Goal: Task Accomplishment & Management: Use online tool/utility

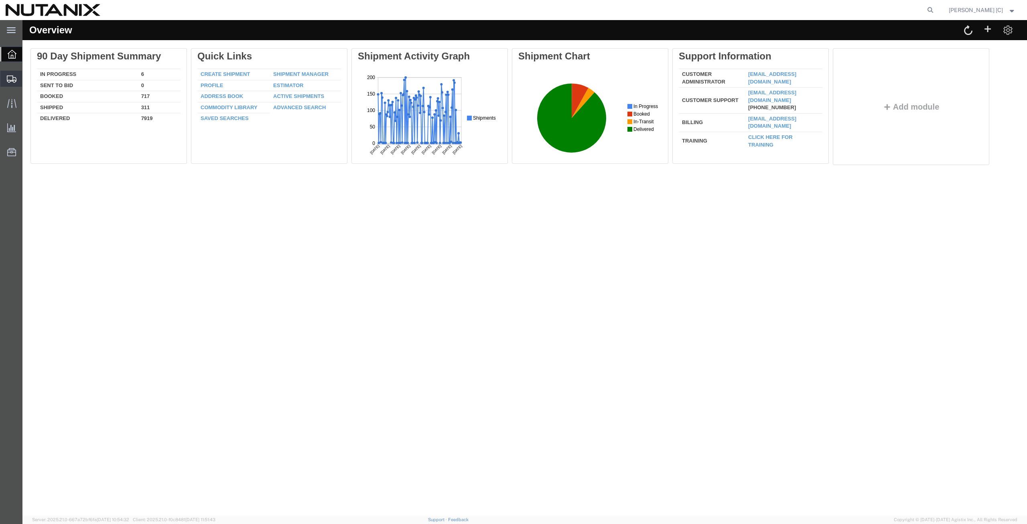
click at [0, 0] on span "Create from Template" at bounding box center [0, 0] width 0 height 0
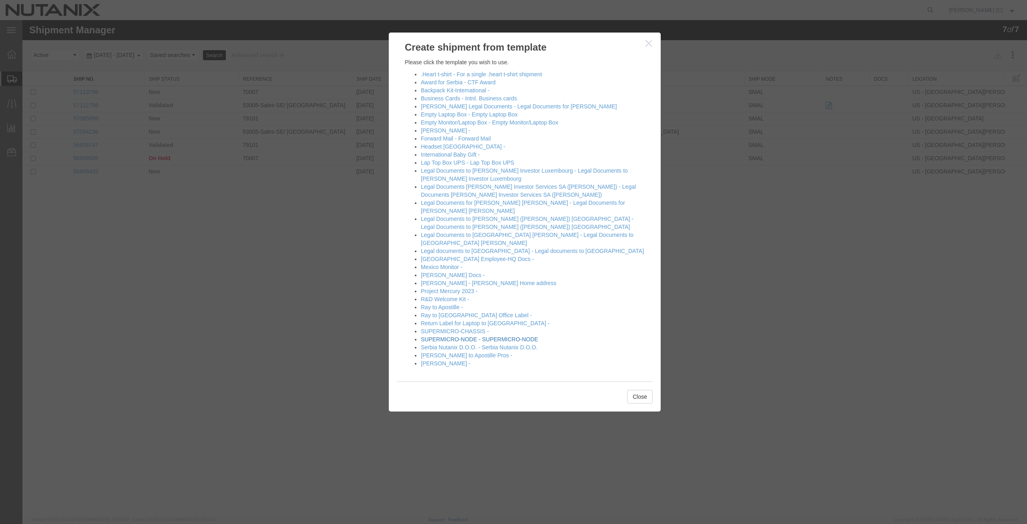
click at [443, 336] on link "SUPERMICRO-NODE - SUPERMICRO-NODE" at bounding box center [479, 339] width 117 height 6
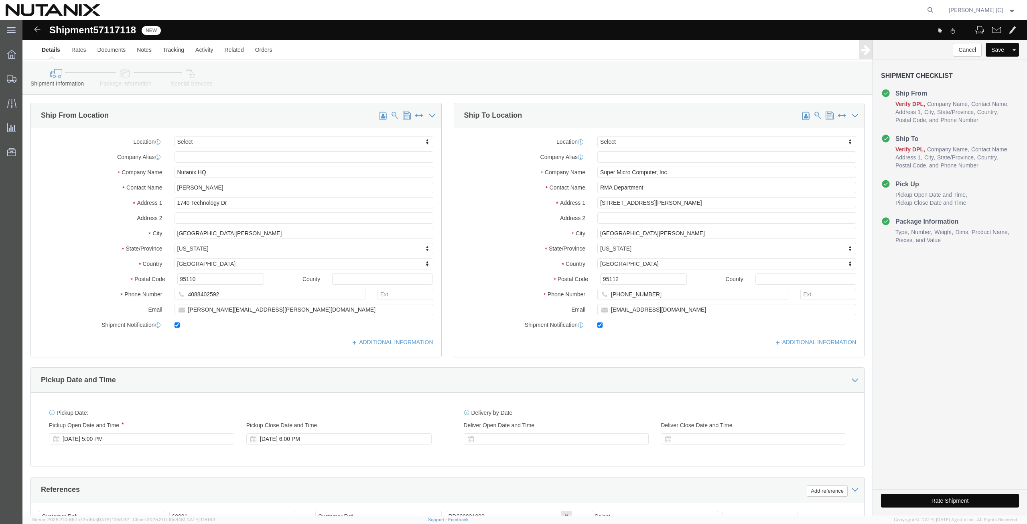
select select
drag, startPoint x: 215, startPoint y: 169, endPoint x: 20, endPoint y: 185, distance: 195.6
click div "Location My Profile Location [GEOGRAPHIC_DATA] - [GEOGRAPHIC_DATA] [GEOGRAPHIC_…"
type input "Art"
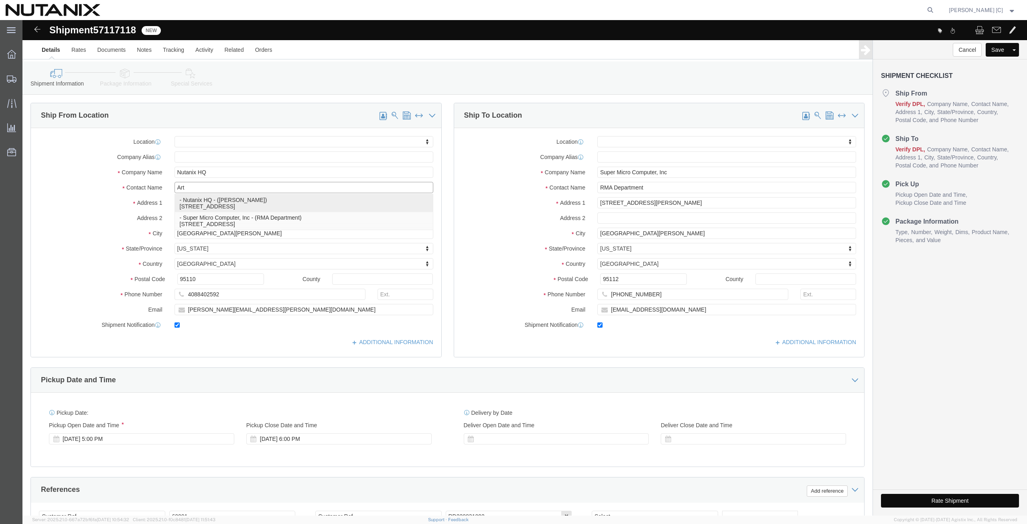
click p "- Nutanix HQ - ([PERSON_NAME]) [STREET_ADDRESS]"
select select
type input "[PERSON_NAME]"
type input "[PHONE_NUMBER]"
type input "[PERSON_NAME][EMAIL_ADDRESS][PERSON_NAME][DOMAIN_NAME]"
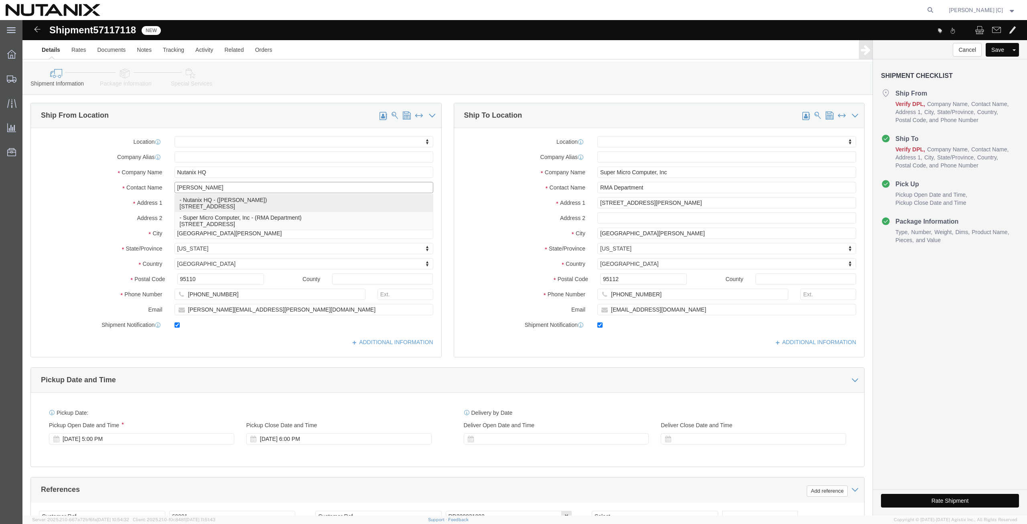
select select "CA"
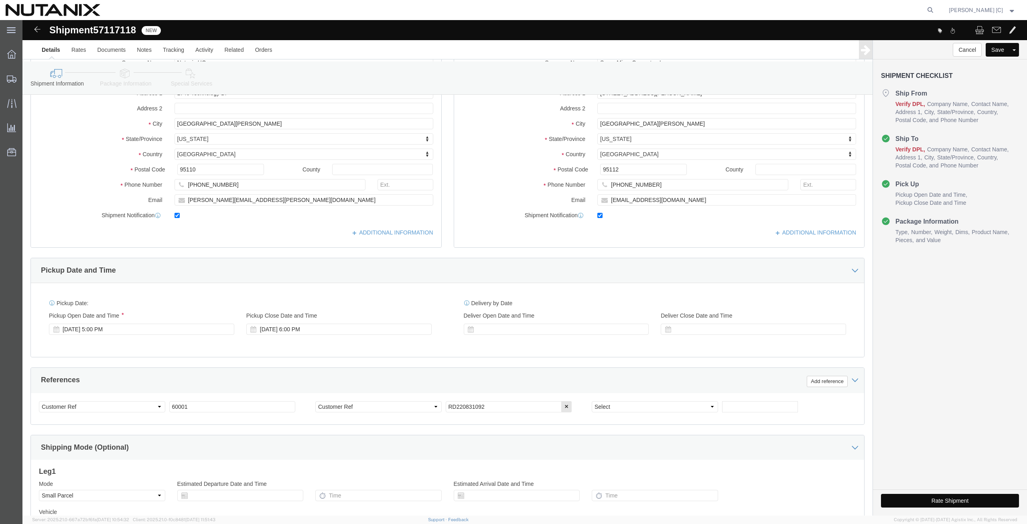
scroll to position [196, 0]
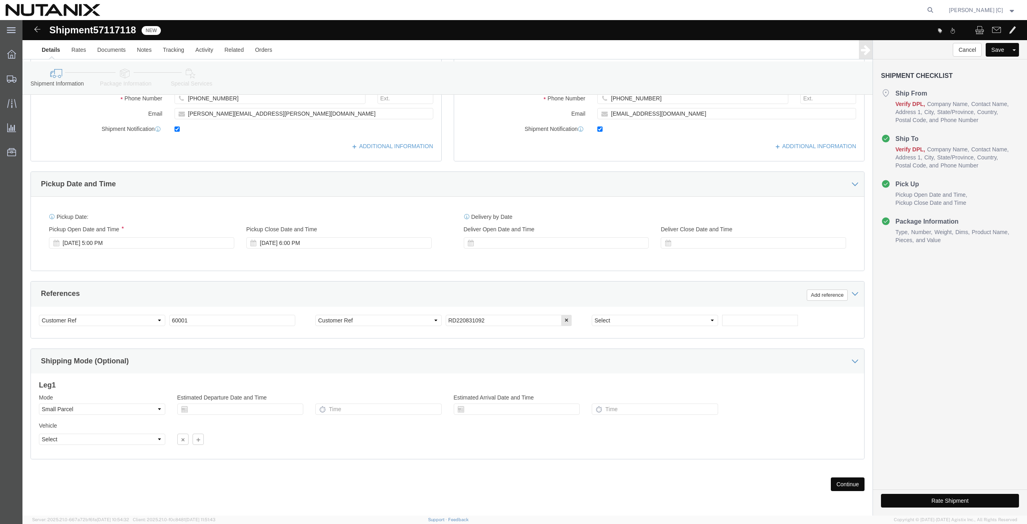
type input "[PERSON_NAME]"
drag, startPoint x: 467, startPoint y: 295, endPoint x: 433, endPoint y: 301, distance: 34.2
click input "RD220831092"
type input "RD251010102"
click button "Continue"
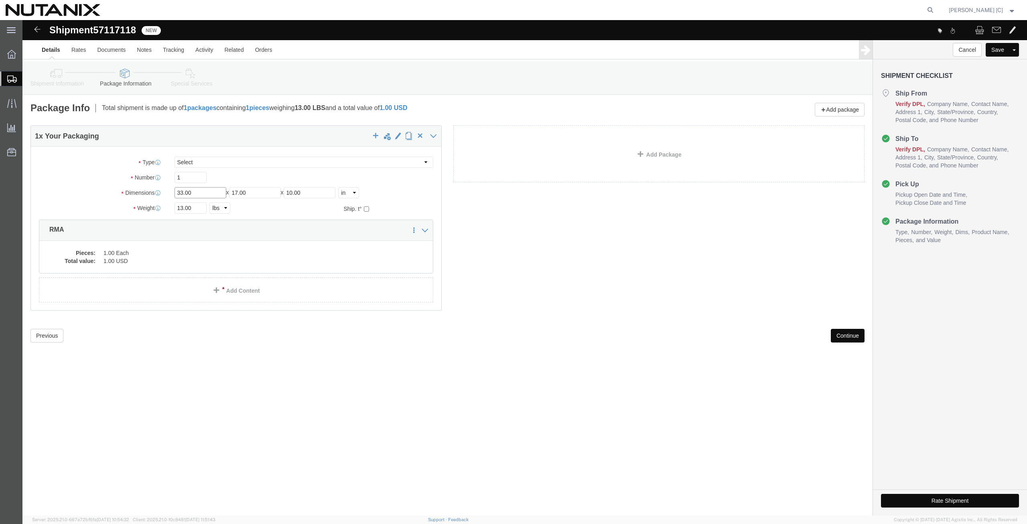
drag, startPoint x: 178, startPoint y: 170, endPoint x: 114, endPoint y: 184, distance: 65.2
click div "Package Type Select Envelope Large Box Medium Box PAK Rack Small Box Tube Your …"
type input "34"
type input "8"
drag, startPoint x: 171, startPoint y: 184, endPoint x: 103, endPoint y: 201, distance: 70.8
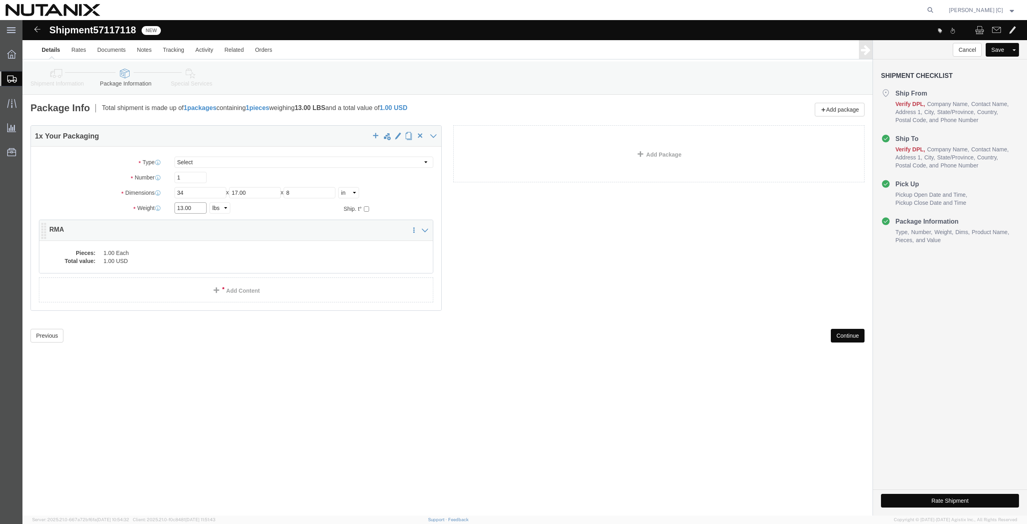
click div "Package Type Select Envelope Large Box Medium Box PAK Rack Small Box Tube Your …"
type input "14.3"
click button "Continue"
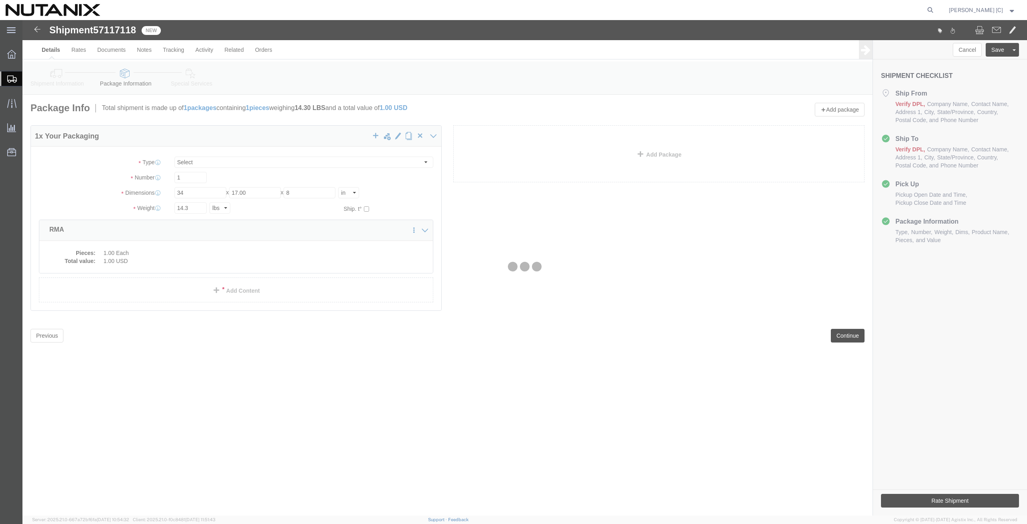
select select
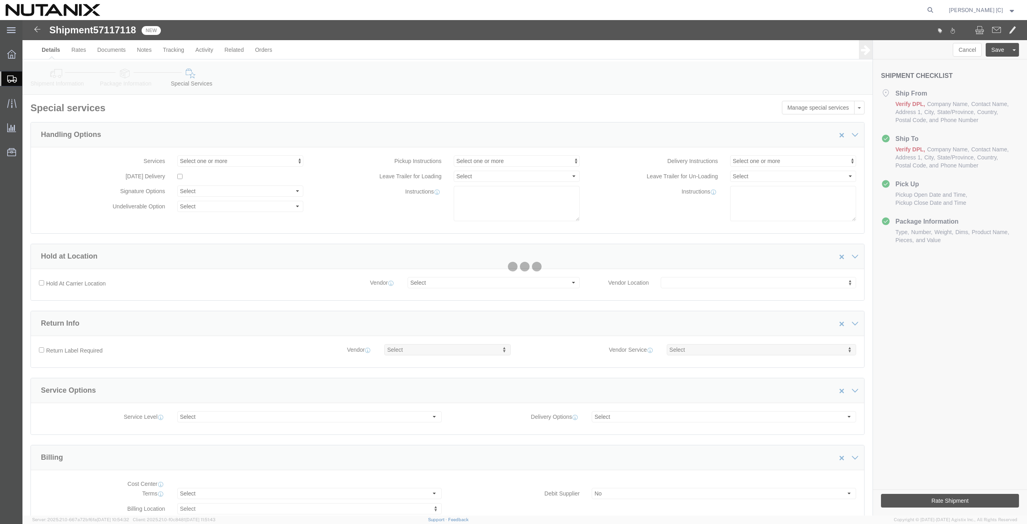
select select "COSTCENTER"
select select "48694"
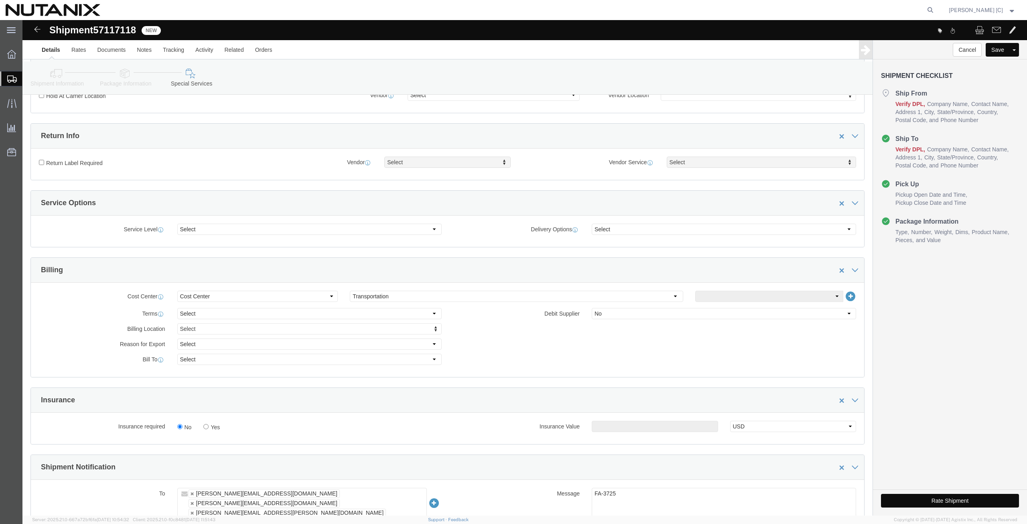
scroll to position [281, 0]
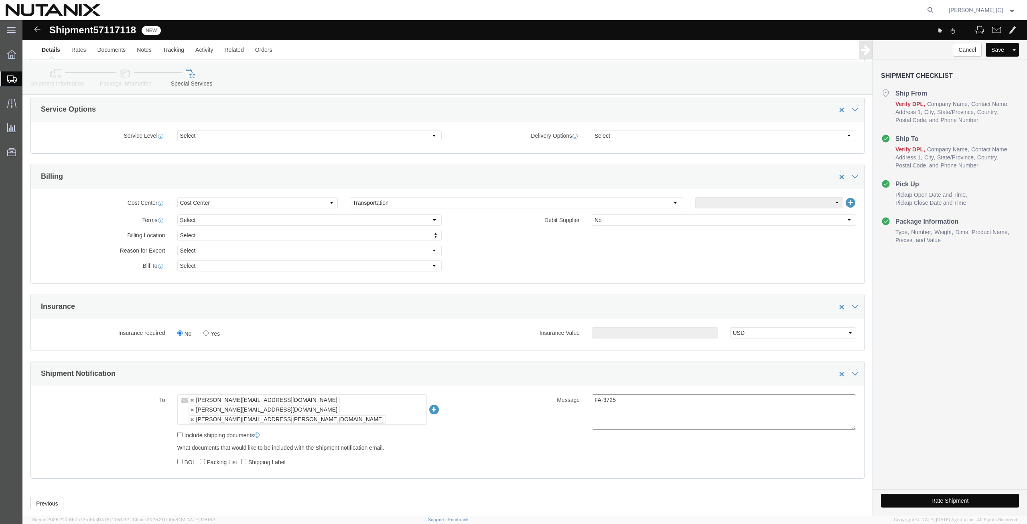
drag, startPoint x: 596, startPoint y: 382, endPoint x: 578, endPoint y: 382, distance: 17.7
click textarea "FA-3725"
type textarea "FA-4956"
click button "Rate Shipment"
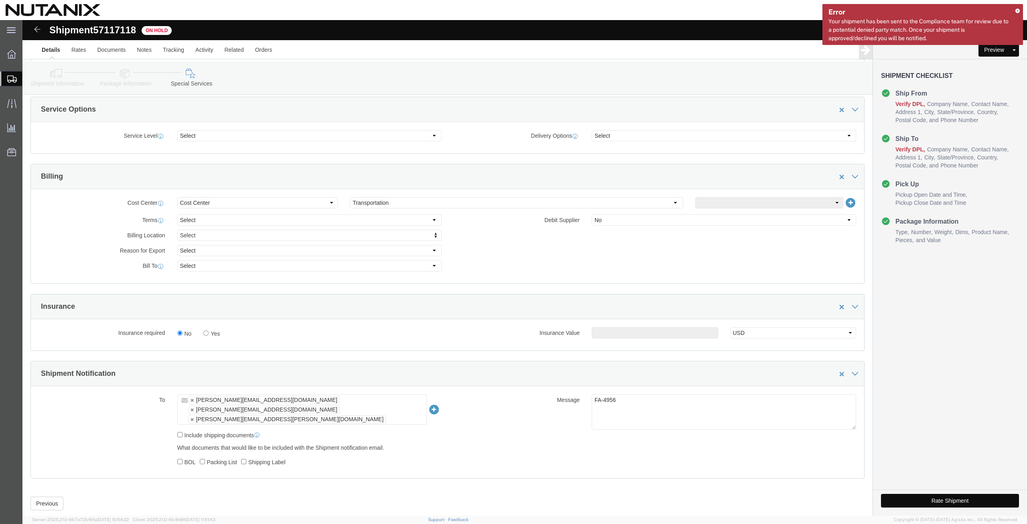
click button "Rate Shipment"
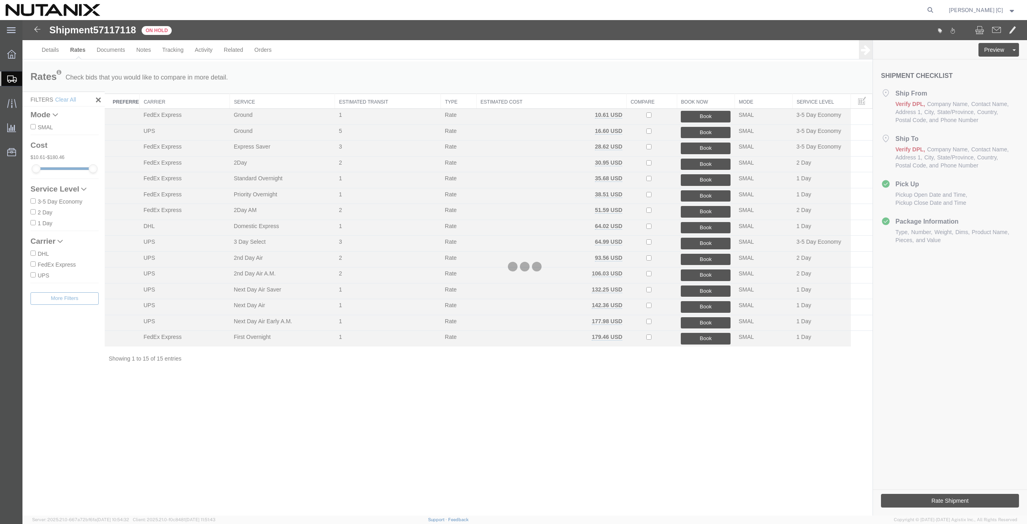
scroll to position [0, 0]
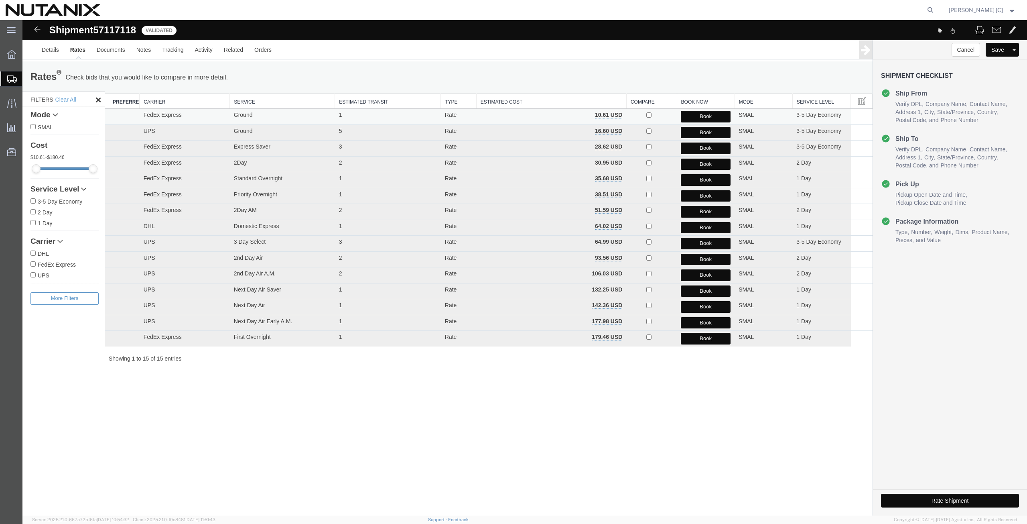
click at [692, 116] on button "Book" at bounding box center [706, 117] width 50 height 12
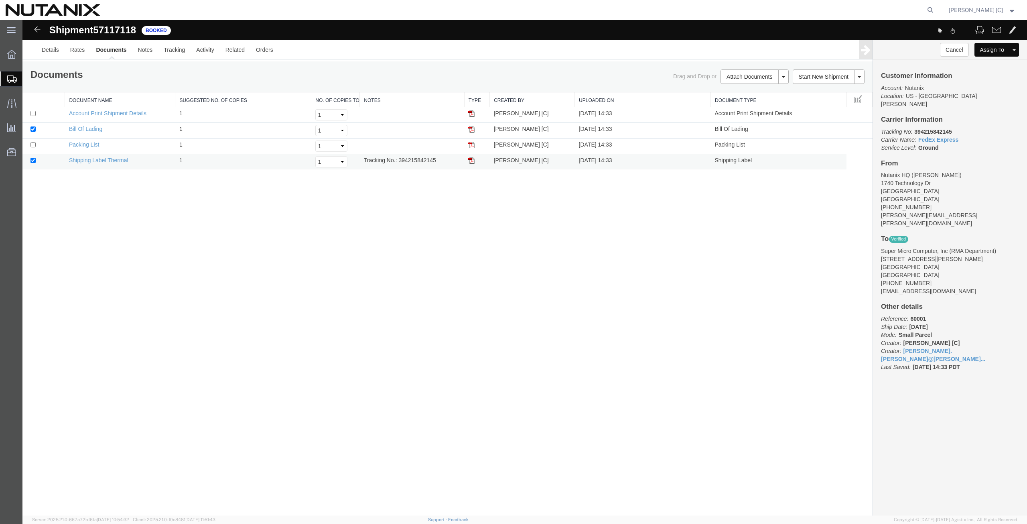
click at [472, 161] on img at bounding box center [471, 160] width 6 height 6
click at [0, 0] on span "Create from Template" at bounding box center [0, 0] width 0 height 0
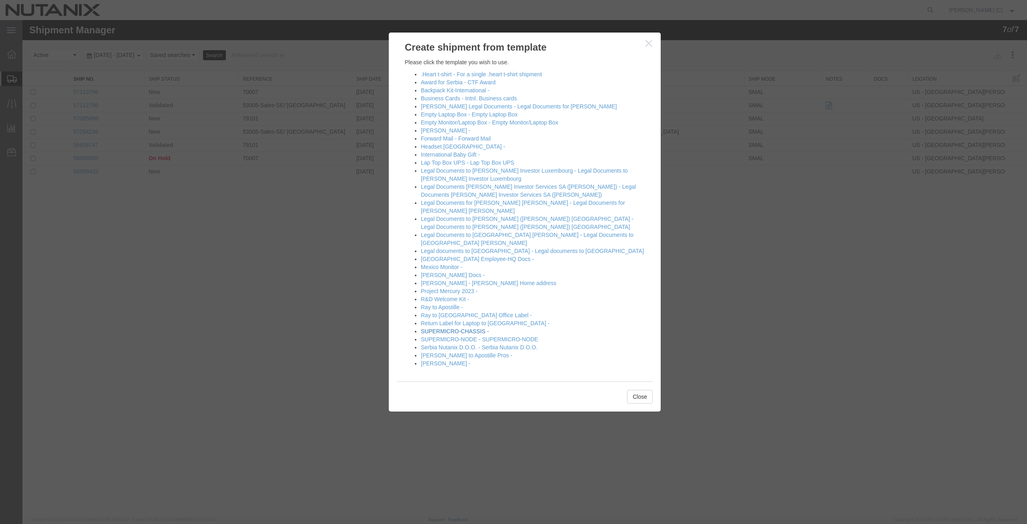
click at [439, 328] on link "SUPERMICRO-CHASSIS -" at bounding box center [455, 331] width 68 height 6
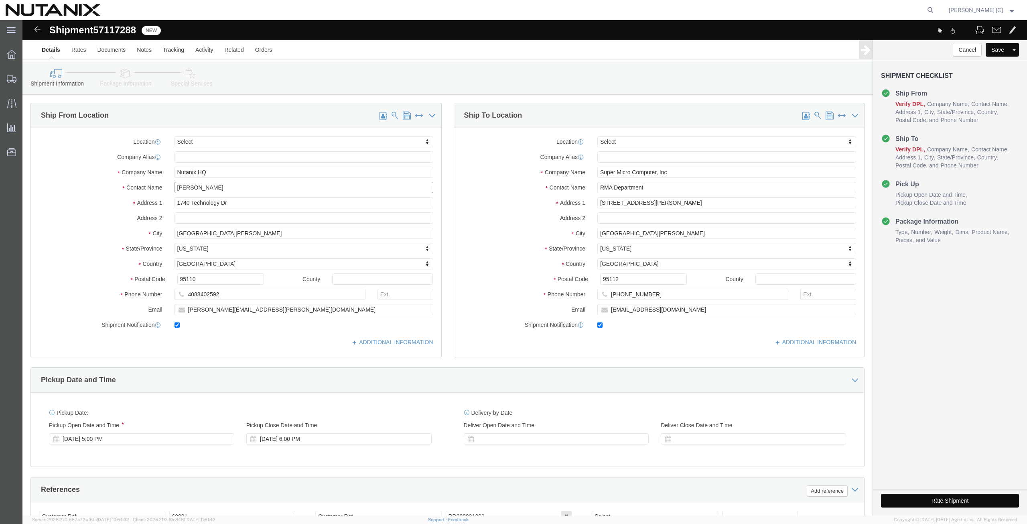
drag, startPoint x: 208, startPoint y: 168, endPoint x: 87, endPoint y: 187, distance: 122.7
click div "Location Select Select My Profile Location [GEOGRAPHIC_DATA] - [GEOGRAPHIC_DATA…"
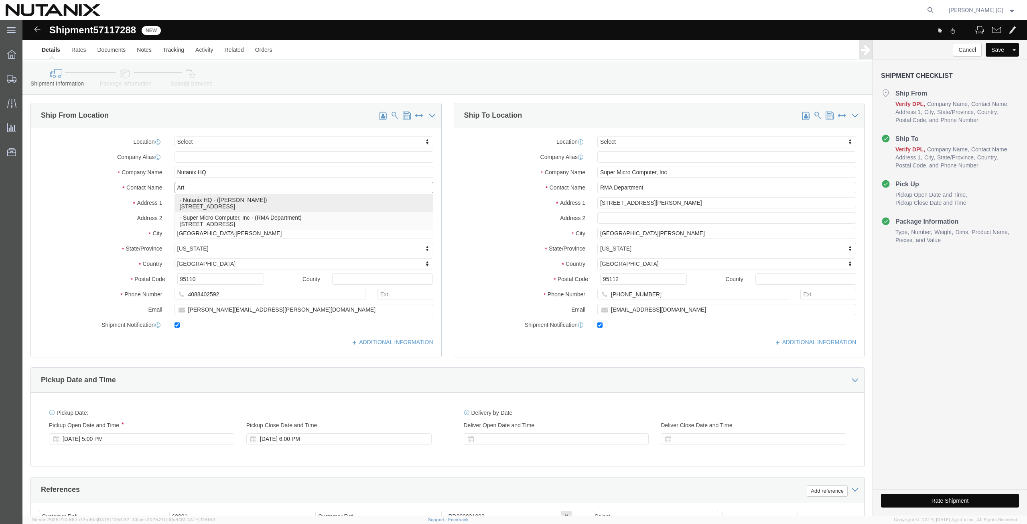
click p "- Nutanix HQ - ([PERSON_NAME]) [STREET_ADDRESS]"
type input "[PERSON_NAME]"
type input "[PHONE_NUMBER]"
type input "[PERSON_NAME][EMAIL_ADDRESS][PERSON_NAME][DOMAIN_NAME]"
select select "CA"
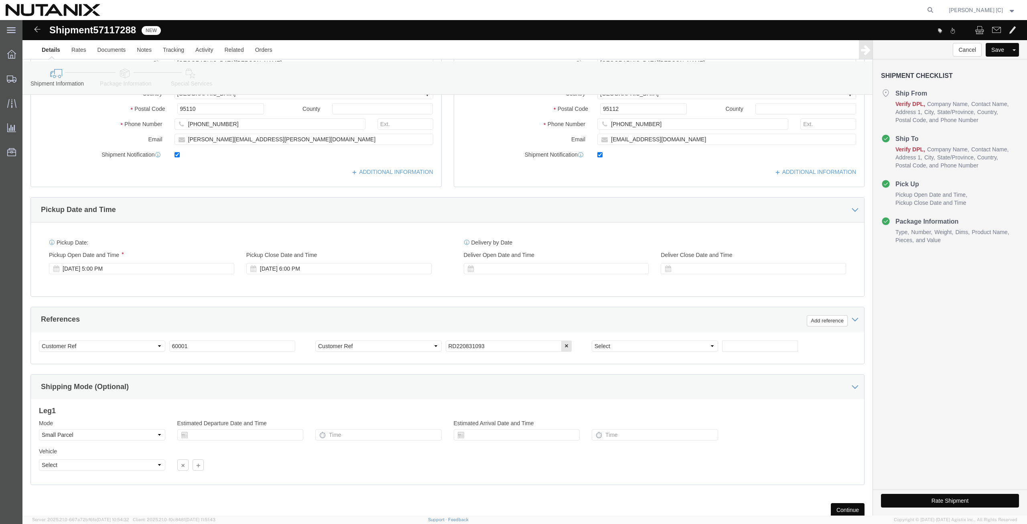
scroll to position [187, 0]
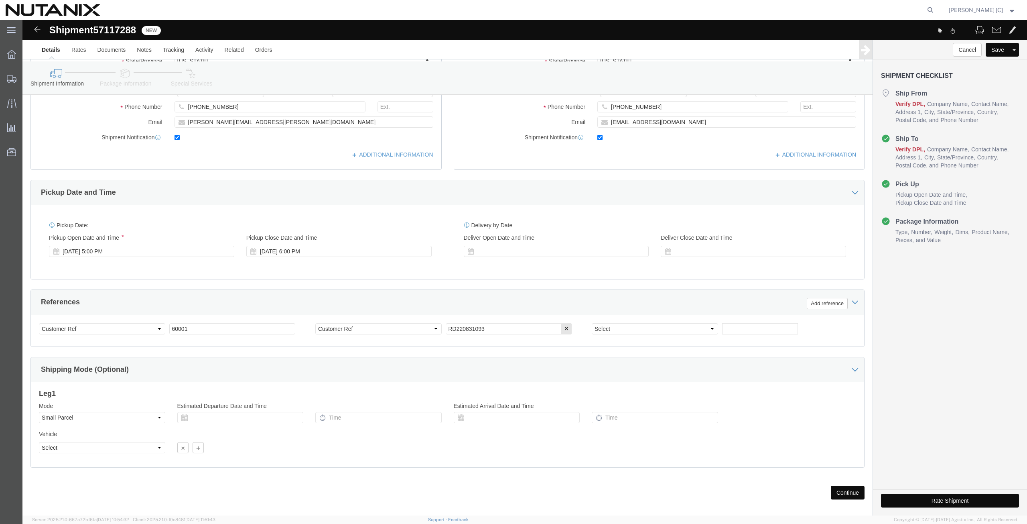
type input "[PERSON_NAME]"
drag, startPoint x: 462, startPoint y: 306, endPoint x: 432, endPoint y: 316, distance: 31.6
click div "Select Account Type Activity ID Airline Appointment Number ASN Batch Request # …"
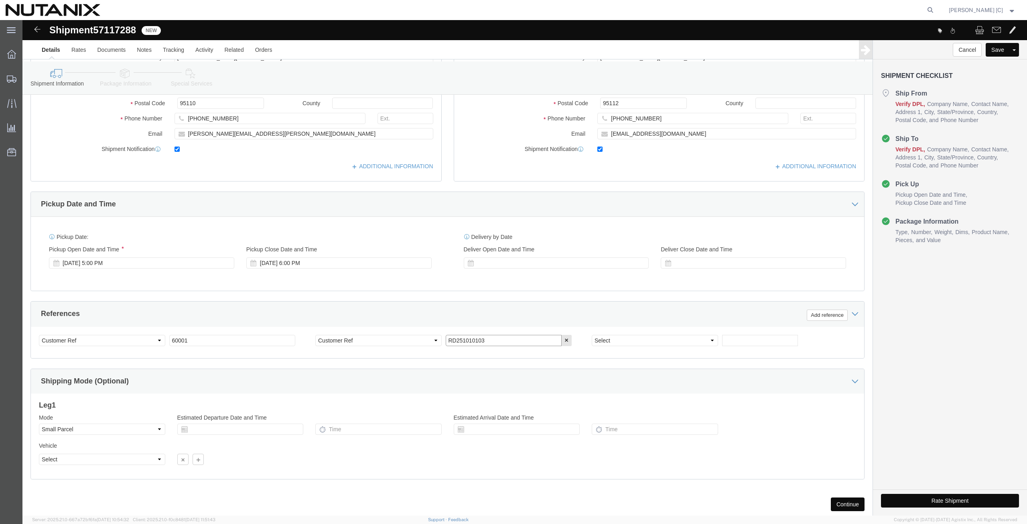
scroll to position [196, 0]
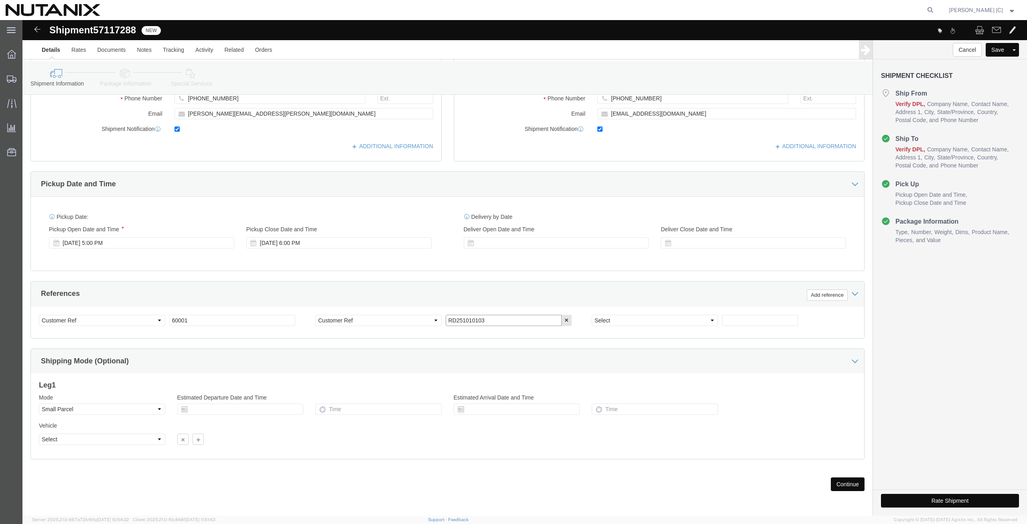
type input "RD251010103"
click button "Continue"
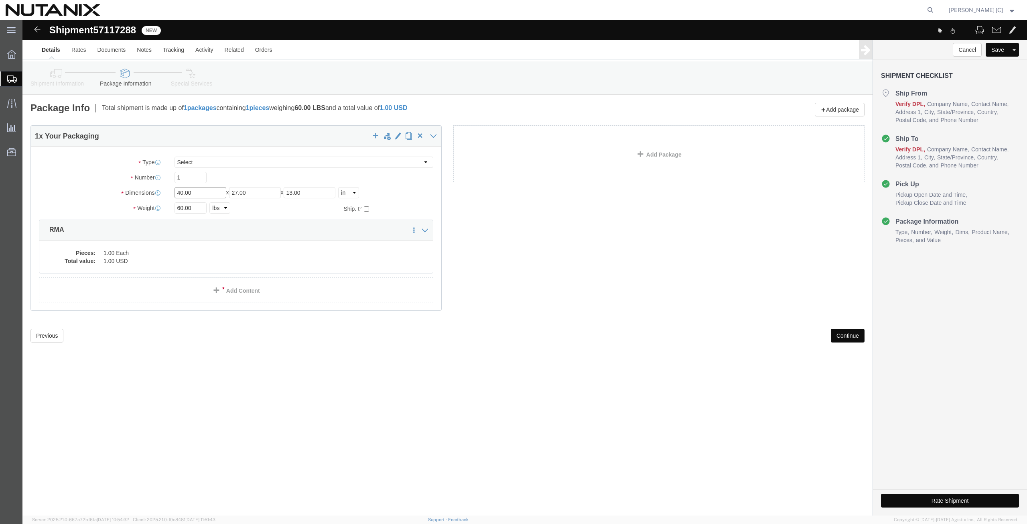
drag, startPoint x: 183, startPoint y: 174, endPoint x: 105, endPoint y: 186, distance: 79.5
click div "Package Type Select Envelope Large Box Medium Box PAK Rack Small Box Tube Your …"
type input "24"
type input "20"
type input "15"
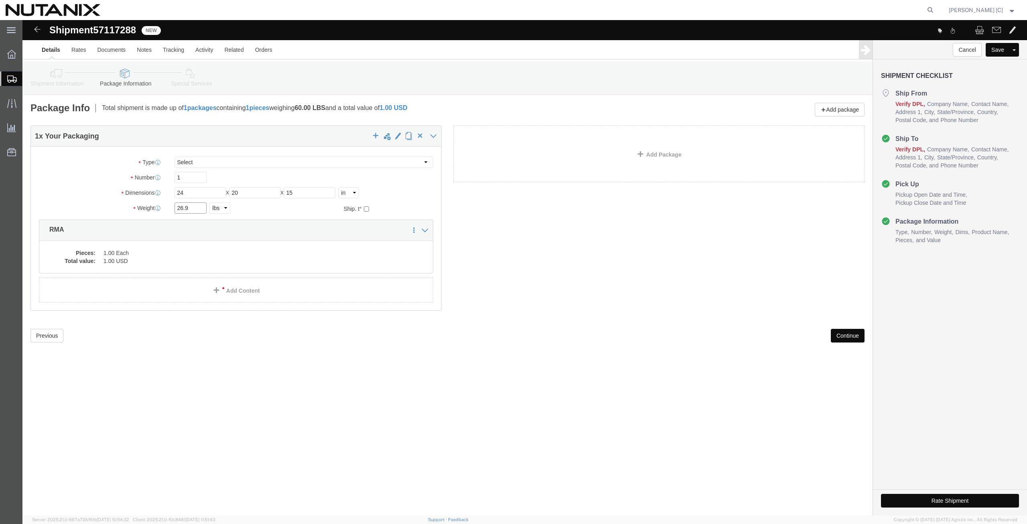
type input "26.9"
click button "Continue"
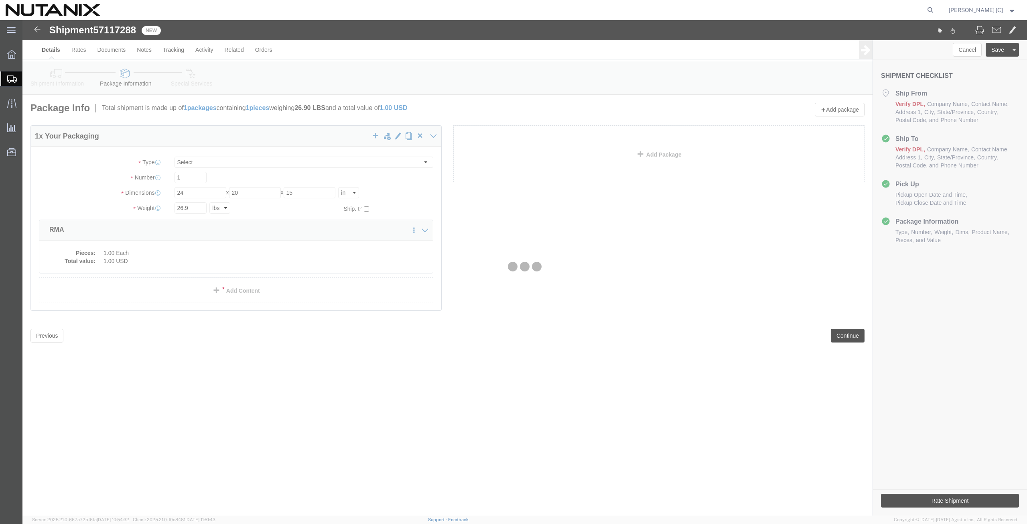
select select
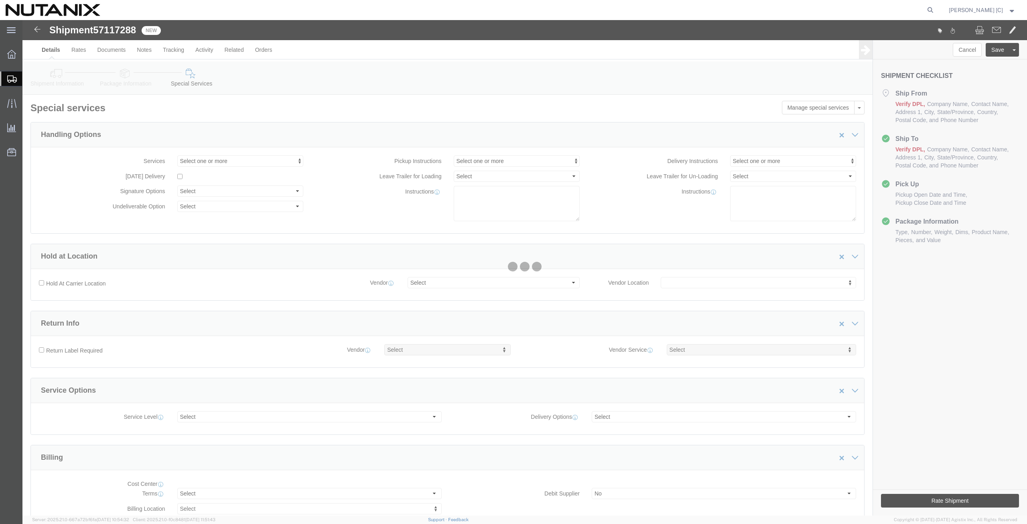
select select "COSTCENTER"
select select "48694"
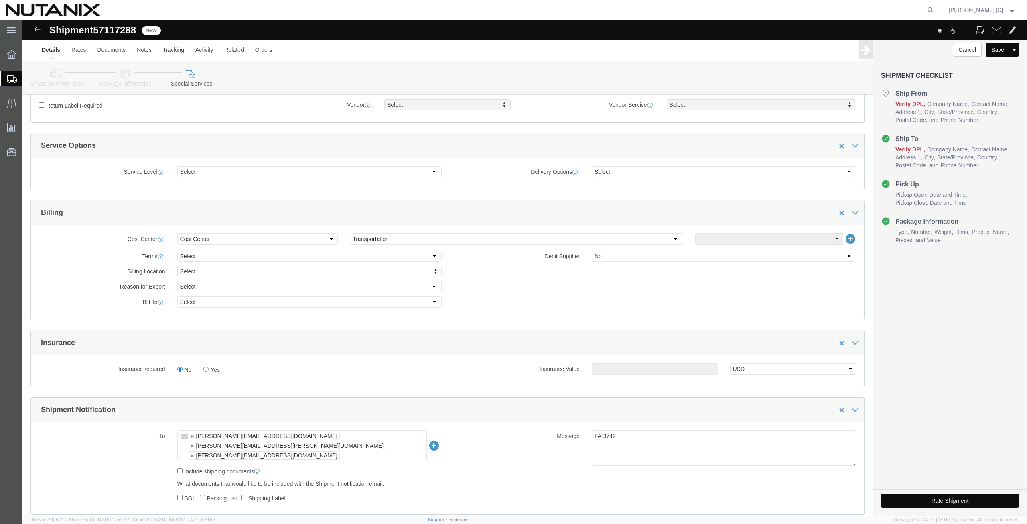
scroll to position [281, 0]
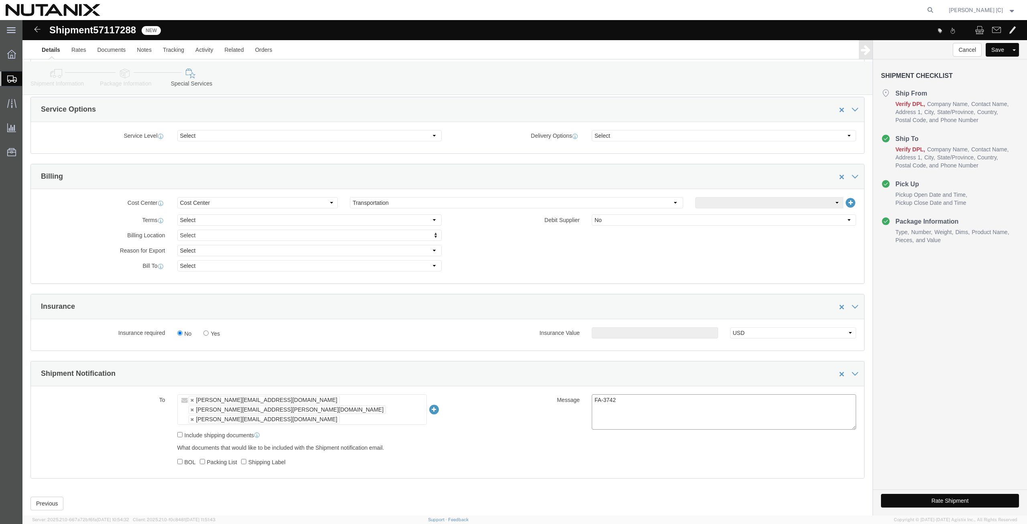
drag, startPoint x: 592, startPoint y: 378, endPoint x: 577, endPoint y: 378, distance: 14.9
click textarea "FA-3742"
type textarea "FA-4939"
click button "Rate Shipment"
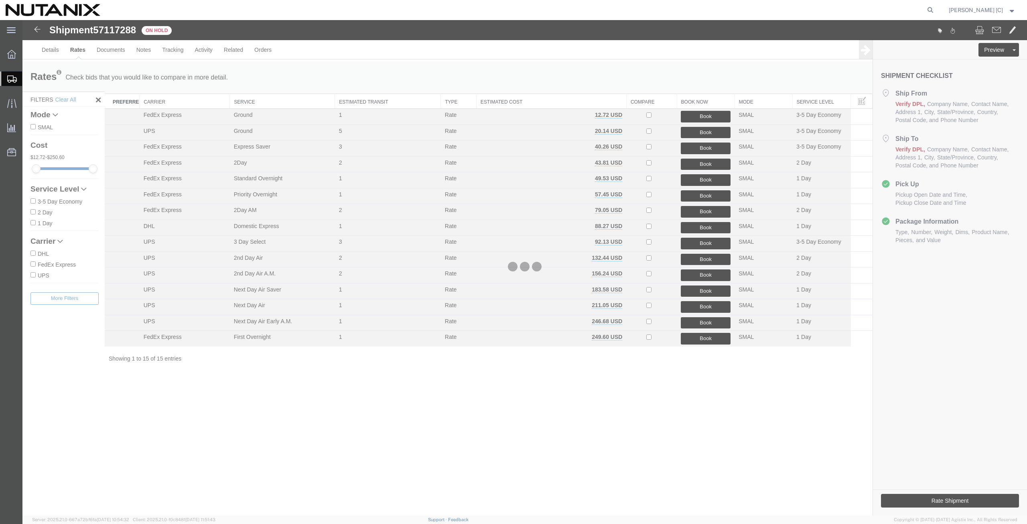
scroll to position [0, 0]
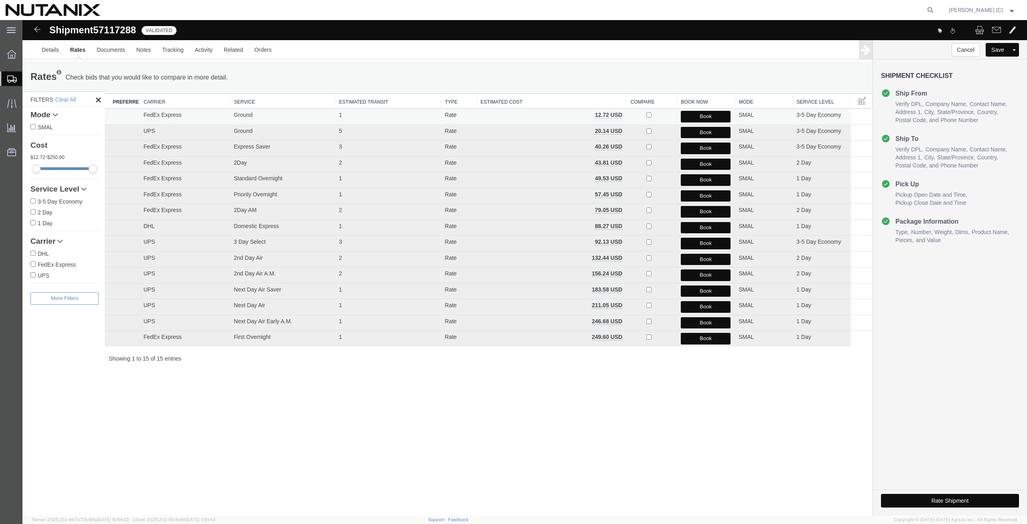
click at [708, 114] on button "Book" at bounding box center [706, 117] width 50 height 12
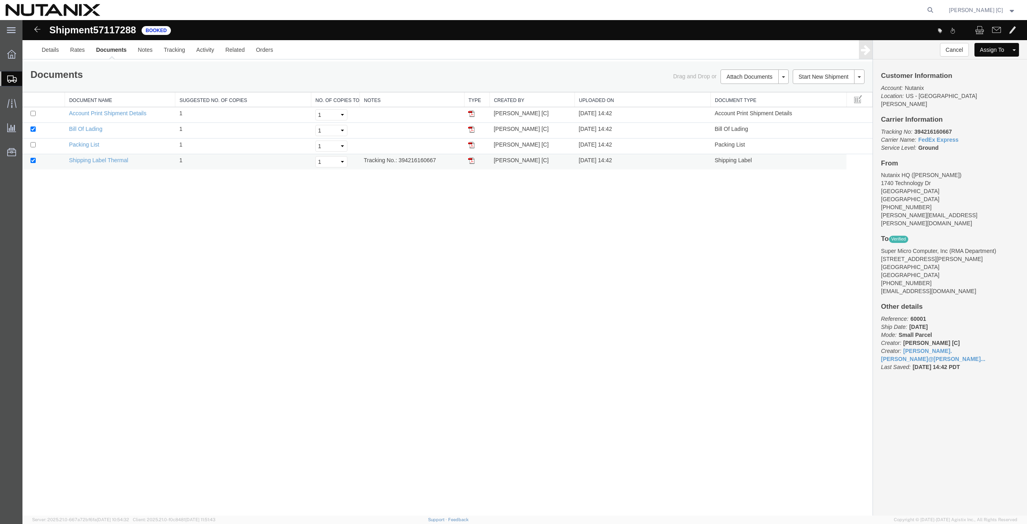
click at [474, 158] on img at bounding box center [471, 160] width 6 height 6
click at [937, 4] on form at bounding box center [931, 10] width 13 height 20
click at [936, 10] on icon at bounding box center [930, 9] width 11 height 11
paste input "394051666941"
type input "394051666941"
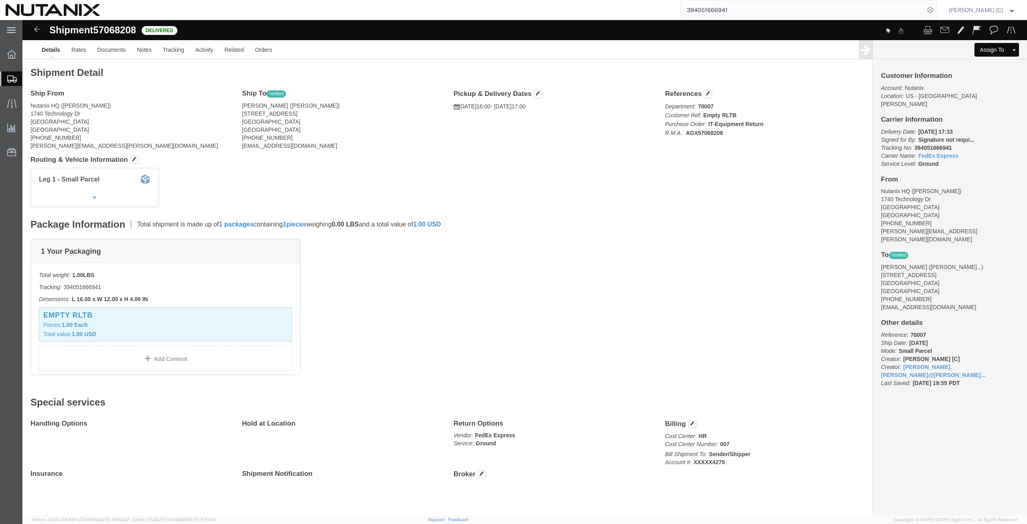
click at [0, 0] on span "Create from Template" at bounding box center [0, 0] width 0 height 0
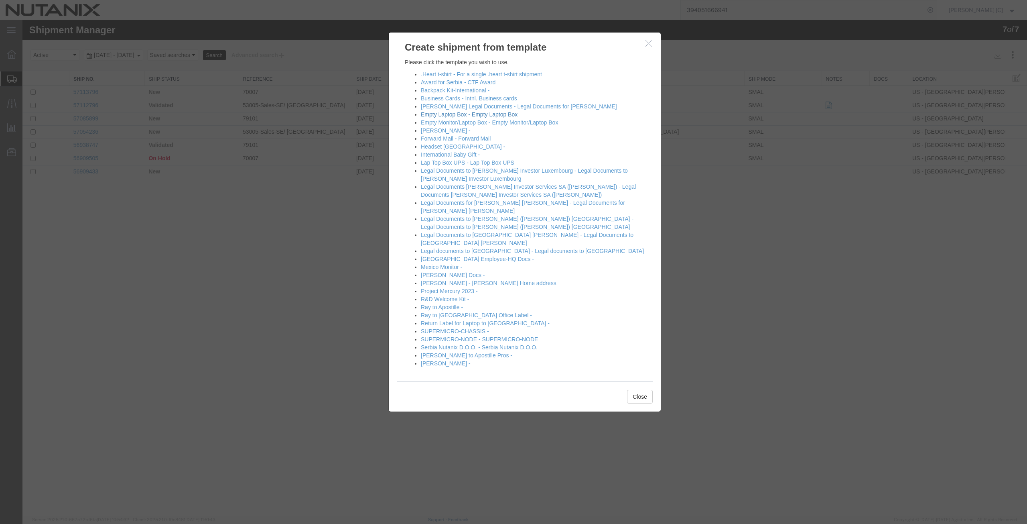
click at [448, 114] on link "Empty Laptop Box - Empty Laptop Box" at bounding box center [469, 114] width 97 height 6
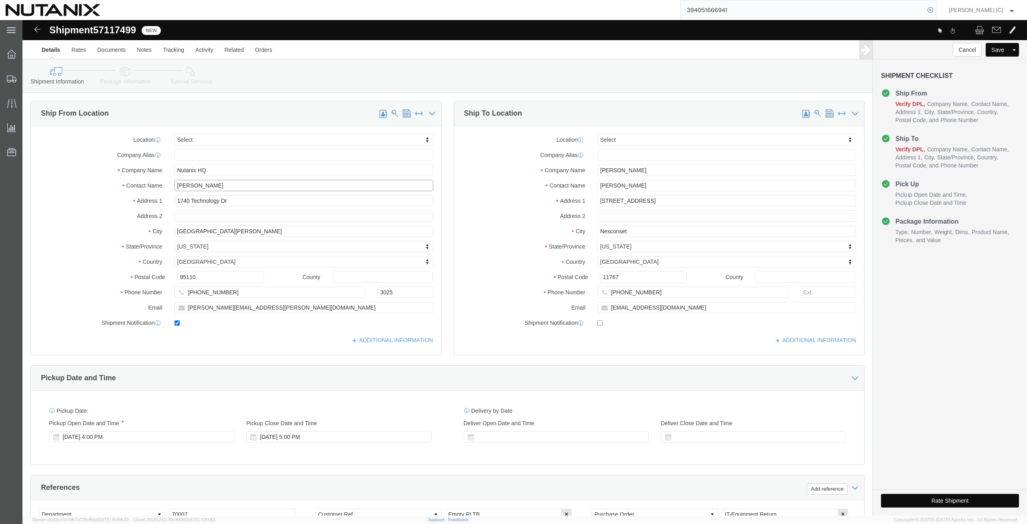
drag, startPoint x: 207, startPoint y: 165, endPoint x: 91, endPoint y: 177, distance: 116.7
click div "Location Select Select My Profile Location [GEOGRAPHIC_DATA] - [GEOGRAPHIC_DATA…"
click p "- Nutanix HQ - ([PERSON_NAME]) [STREET_ADDRESS]"
type input "[PERSON_NAME]"
type input "[PHONE_NUMBER]"
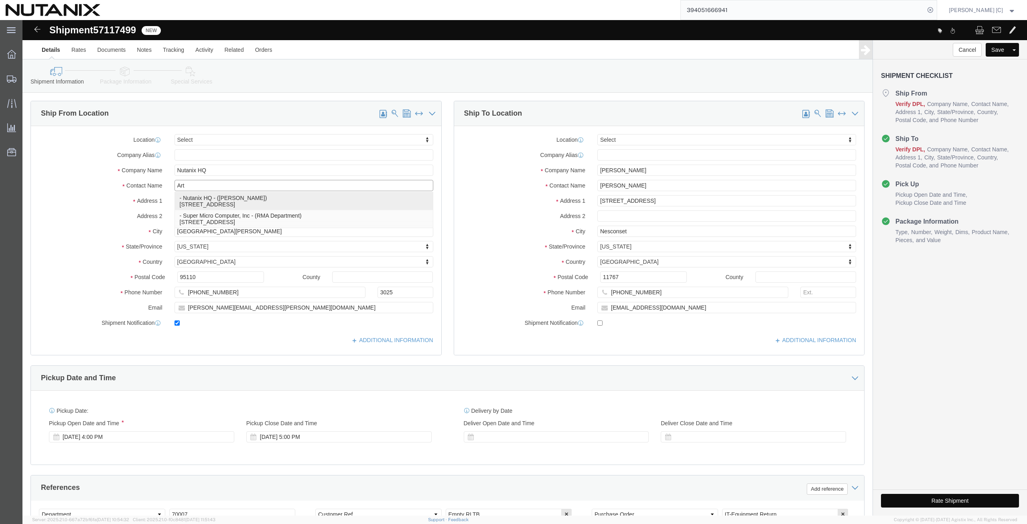
type input "[PERSON_NAME][EMAIL_ADDRESS][PERSON_NAME][DOMAIN_NAME]"
select select "CA"
type input "[PERSON_NAME]"
drag, startPoint x: 620, startPoint y: 151, endPoint x: 504, endPoint y: 161, distance: 116.8
click div "Location Select Select My Profile Location [GEOGRAPHIC_DATA] - [GEOGRAPHIC_DATA…"
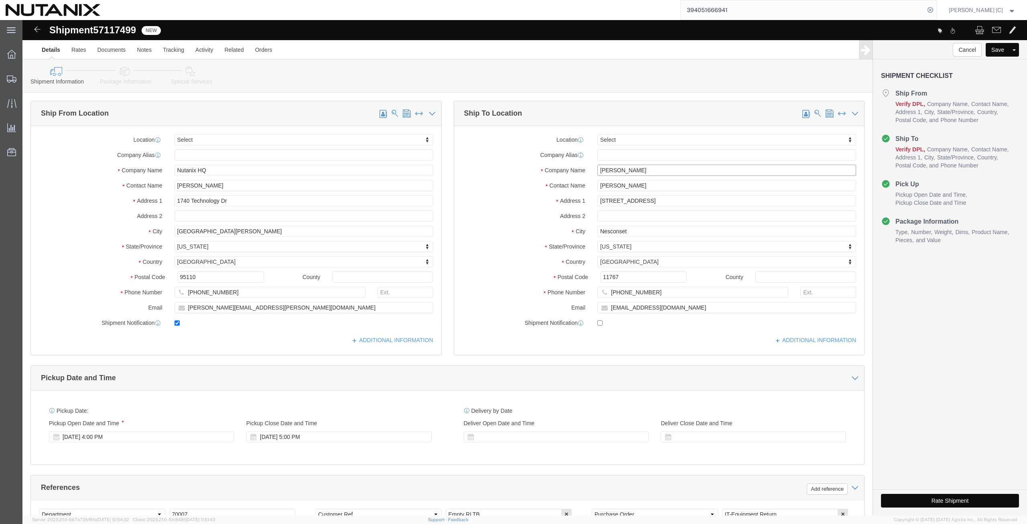
paste input "[PERSON_NAME]"
type input "[PERSON_NAME]"
drag, startPoint x: 626, startPoint y: 165, endPoint x: 505, endPoint y: 179, distance: 121.6
click div "Location Select Select My Profile Location [GEOGRAPHIC_DATA] - [GEOGRAPHIC_DATA…"
paste input "[PERSON_NAME]"
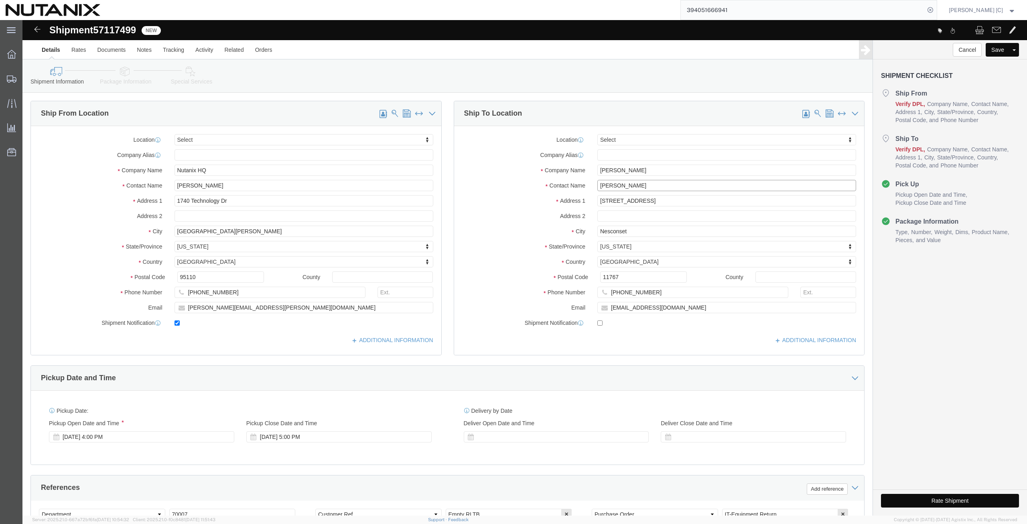
type input "[PERSON_NAME]"
drag, startPoint x: 626, startPoint y: 183, endPoint x: 560, endPoint y: 197, distance: 67.5
click div "Location Select Select My Profile Location [GEOGRAPHIC_DATA] - [GEOGRAPHIC_DATA…"
paste input "[STREET_ADDRESS]"
type input "[STREET_ADDRESS]"
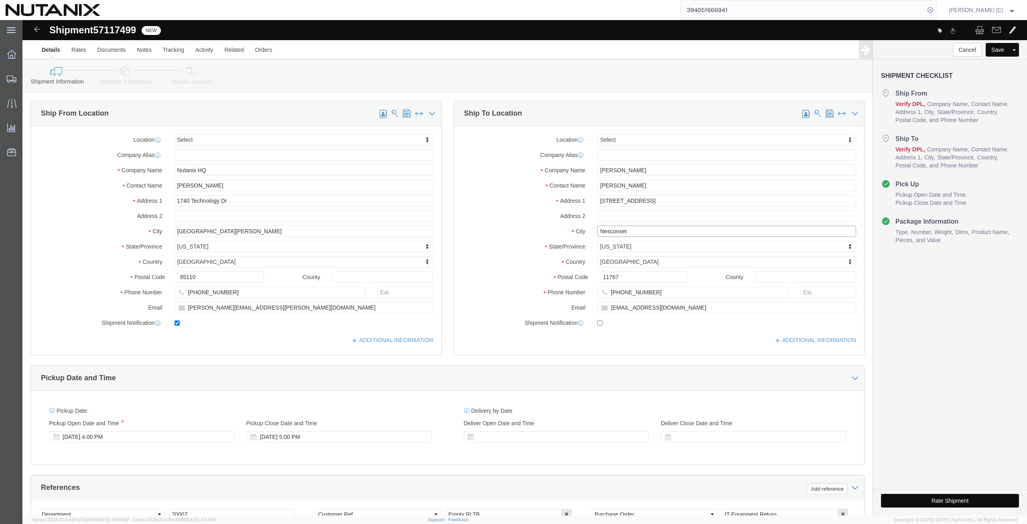
click div "Location Select Select My Profile Location [GEOGRAPHIC_DATA] - [GEOGRAPHIC_DATA…"
paste input "[GEOGRAPHIC_DATA]"
type input "[GEOGRAPHIC_DATA]"
type input "cal"
select select "CA"
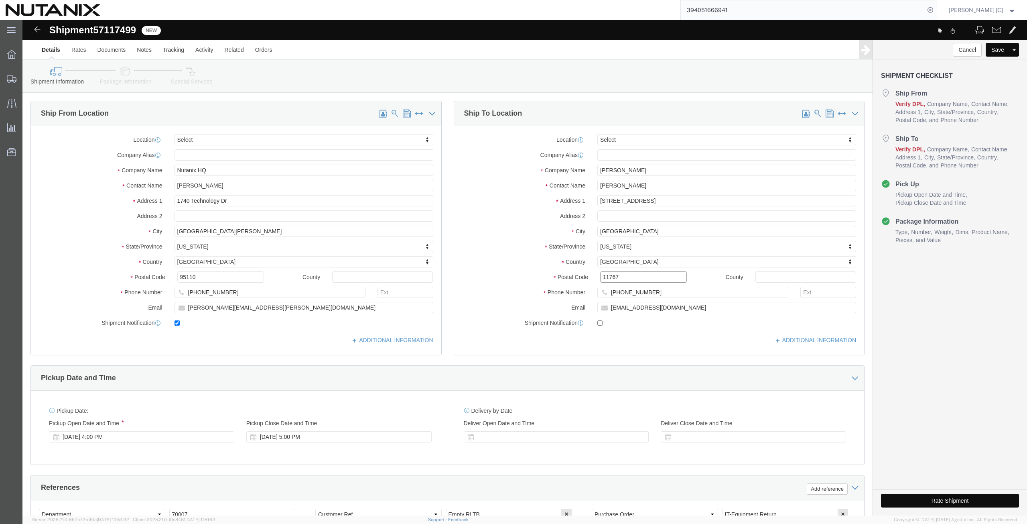
drag, startPoint x: 604, startPoint y: 253, endPoint x: 315, endPoint y: 248, distance: 288.6
click div "Ship From Location Location Select Select My Profile Location [GEOGRAPHIC_DATA]…"
paste input "92131"
type input "92131"
drag, startPoint x: 647, startPoint y: 290, endPoint x: 373, endPoint y: 286, distance: 274.1
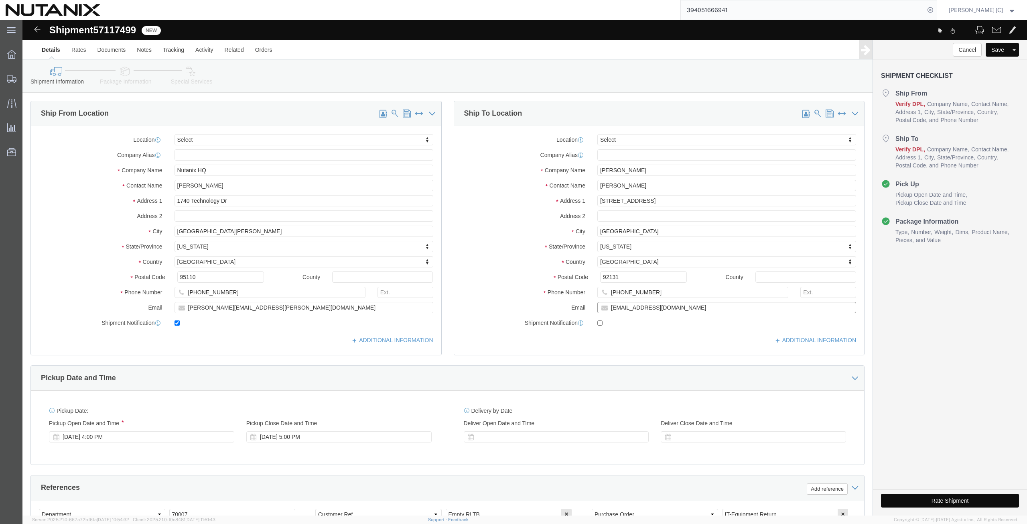
click div "Ship From Location Location Select Select My Profile Location [GEOGRAPHIC_DATA]…"
paste input "(858) 413526"
type input "(858) 413526"
checkbox input "true"
click div "Location Select Select My Profile Location [GEOGRAPHIC_DATA] - [GEOGRAPHIC_DATA…"
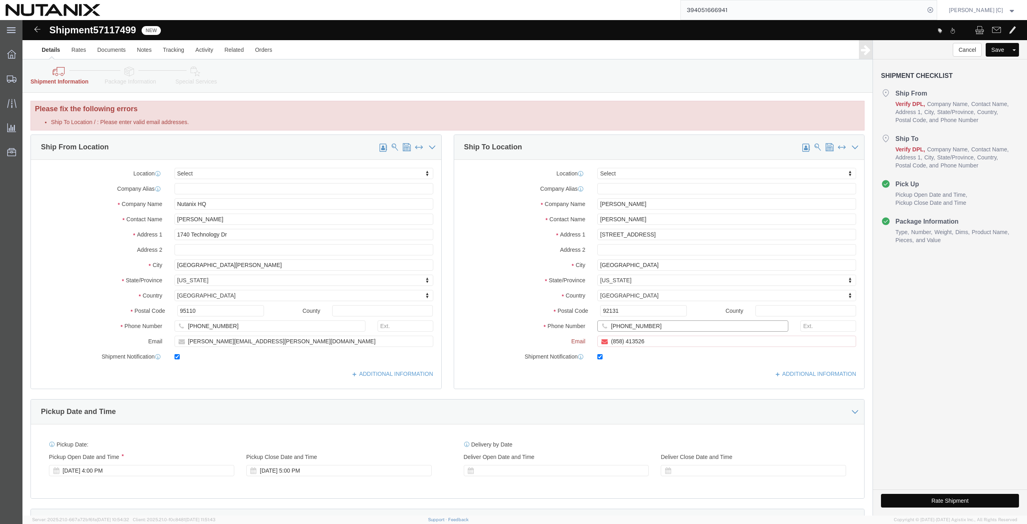
click input "[PHONE_NUMBER]"
drag, startPoint x: 632, startPoint y: 308, endPoint x: 445, endPoint y: 311, distance: 187.8
click div "Phone Number [PHONE_NUMBER]"
paste input "858) 41352"
type input "(858) 413526"
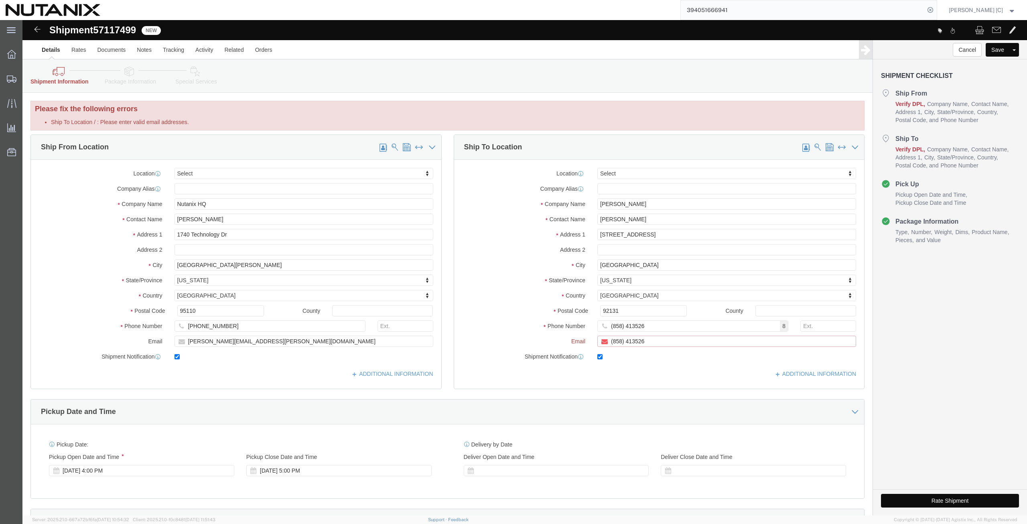
drag, startPoint x: 632, startPoint y: 323, endPoint x: 373, endPoint y: 317, distance: 258.9
click div "Ship From Location Location Select Select My Profile Location [GEOGRAPHIC_DATA]…"
paste input "[EMAIL_ADDRESS][DOMAIN_NAME]"
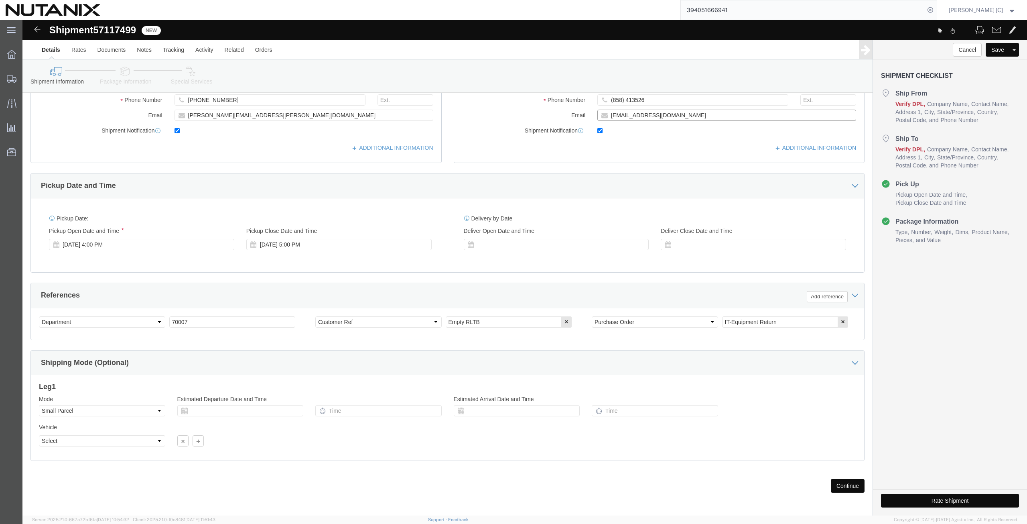
scroll to position [194, 0]
type input "[EMAIL_ADDRESS][DOMAIN_NAME]"
click button "Continue"
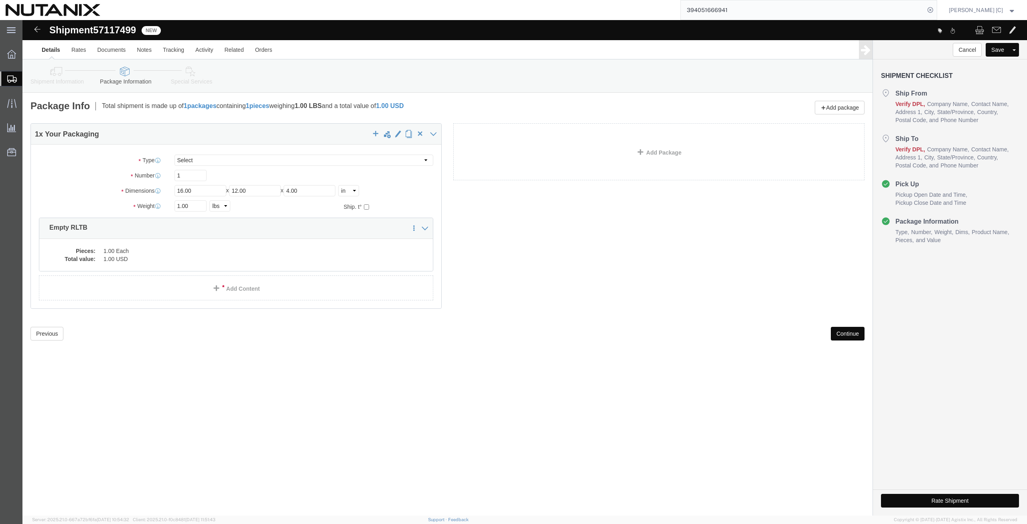
click button "Continue"
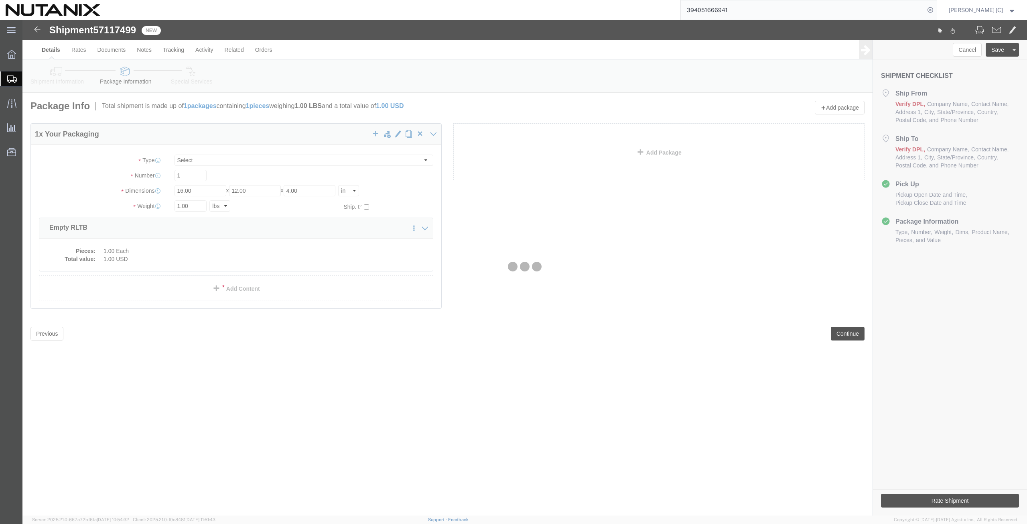
select select
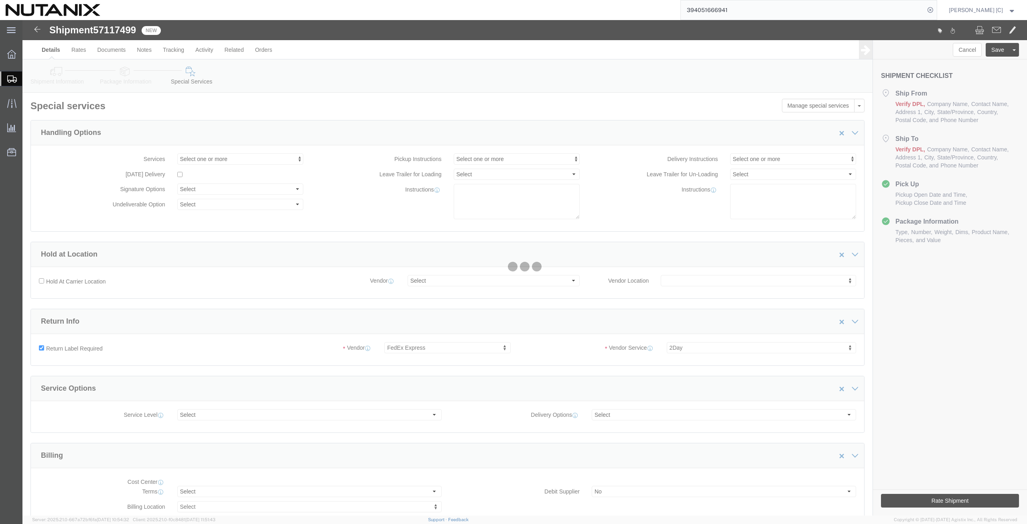
select select "COSTCENTER"
select select "59656"
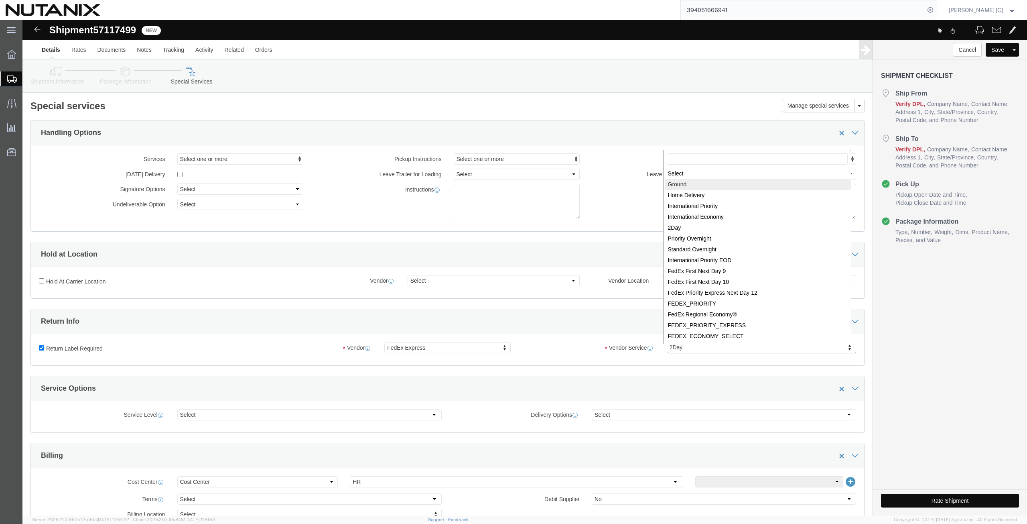
select select "12"
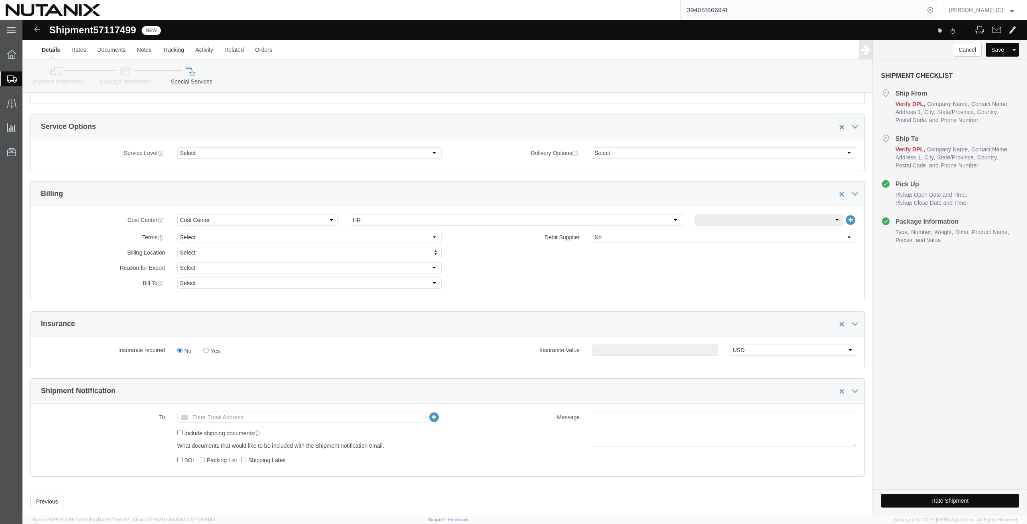
scroll to position [279, 0]
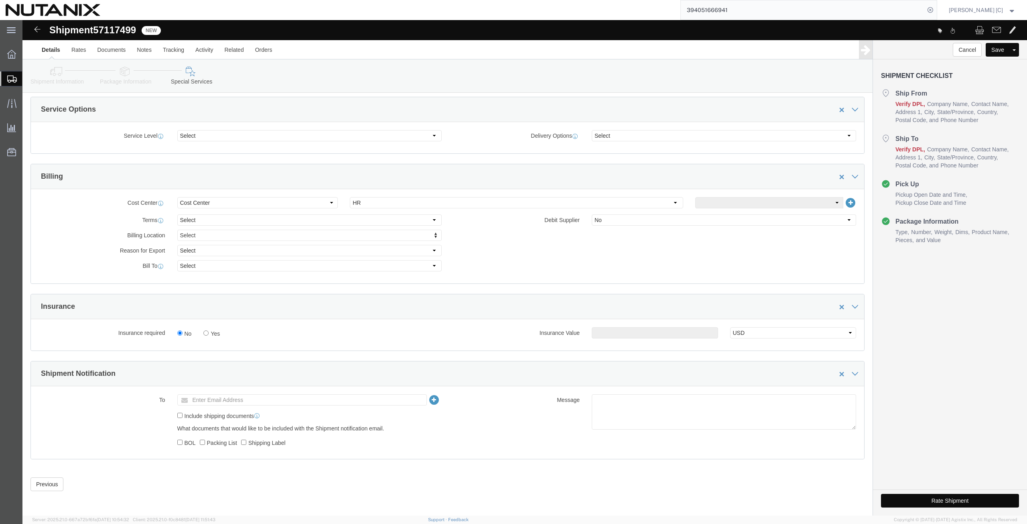
click button "Rate Shipment"
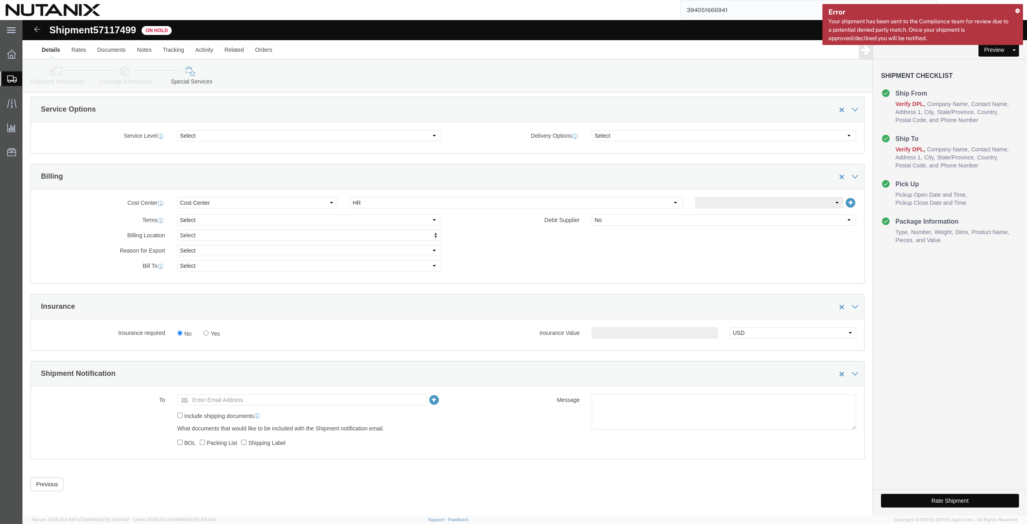
click button "Rate Shipment"
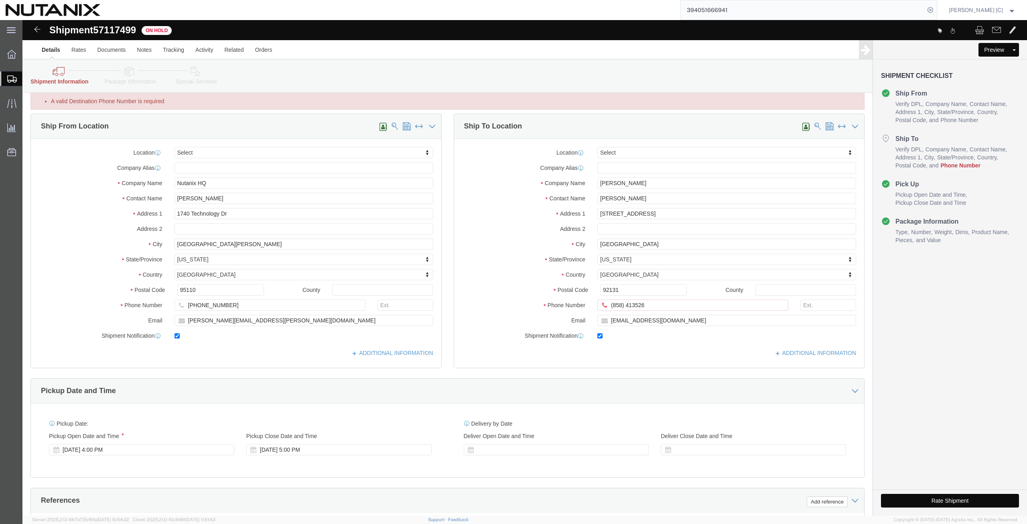
scroll to position [0, 0]
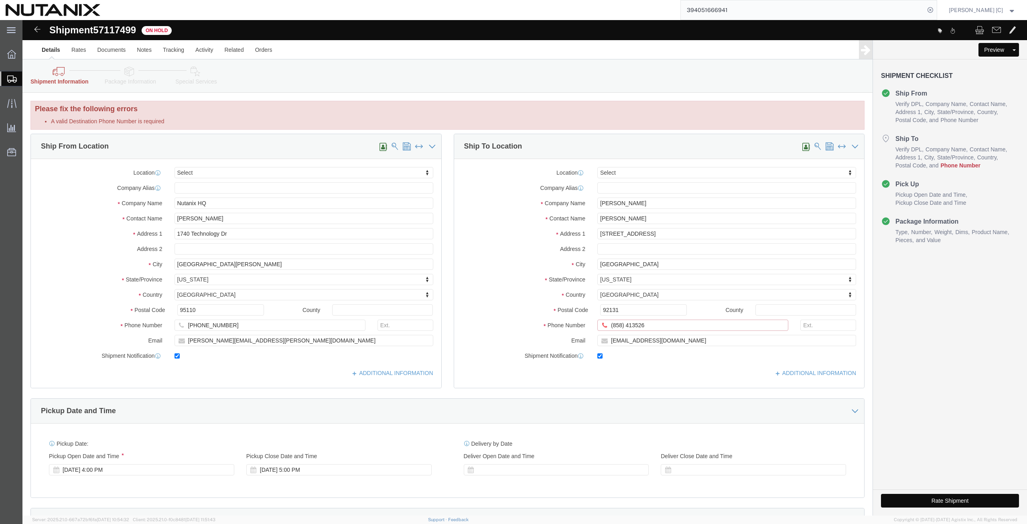
drag, startPoint x: 624, startPoint y: 303, endPoint x: 507, endPoint y: 310, distance: 116.6
click div "Phone Number (858) 413526 A valid Destination Phone Number is required"
type input "[PHONE_NUMBER]"
click label "Email"
click button "Rate Shipment"
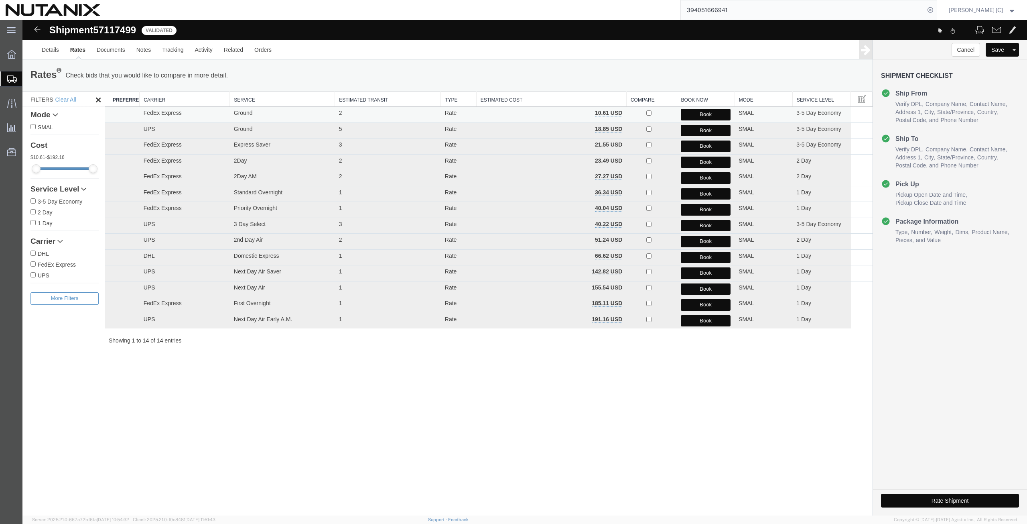
click at [696, 114] on button "Book" at bounding box center [706, 115] width 50 height 12
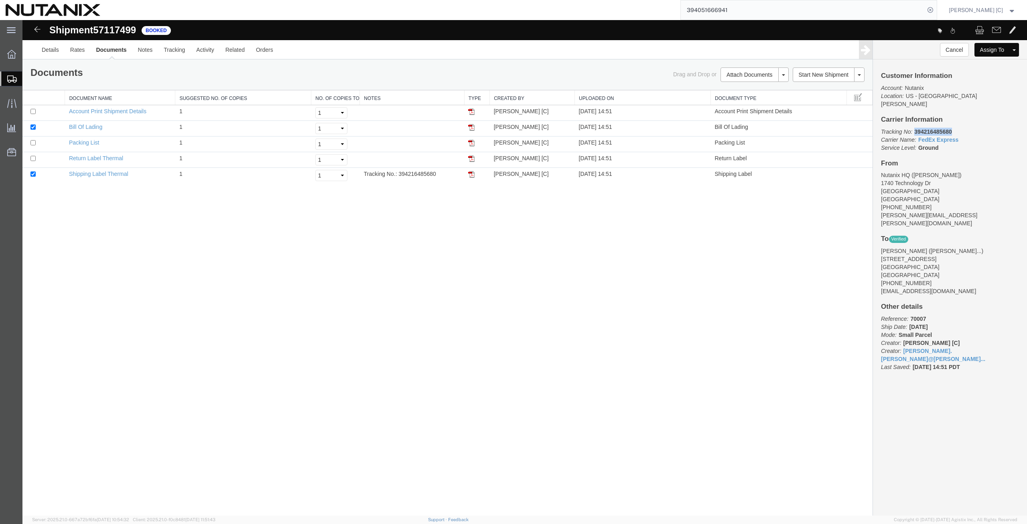
drag, startPoint x: 955, startPoint y: 125, endPoint x: 915, endPoint y: 125, distance: 40.1
click at [915, 128] on p "Tracking No: 394216485680 Carrier Name: FedEx Express FedEx Express Service Lev…" at bounding box center [950, 140] width 138 height 24
copy b "394216485680"
drag, startPoint x: 474, startPoint y: 159, endPoint x: 441, endPoint y: 140, distance: 37.9
click at [474, 159] on img at bounding box center [471, 158] width 6 height 6
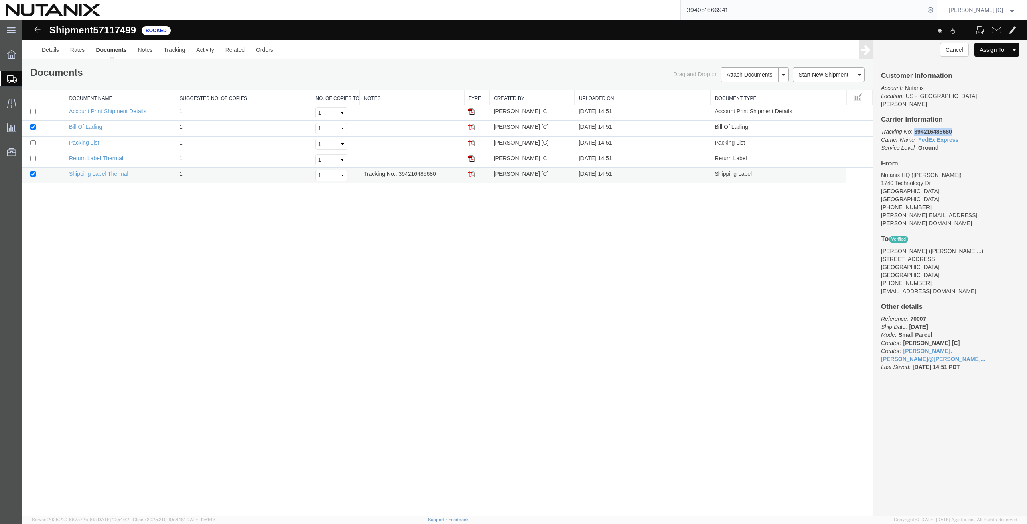
click at [470, 175] on img at bounding box center [471, 174] width 6 height 6
click at [472, 157] on img at bounding box center [471, 158] width 6 height 6
click at [0, 0] on span "Shipment Manager" at bounding box center [0, 0] width 0 height 0
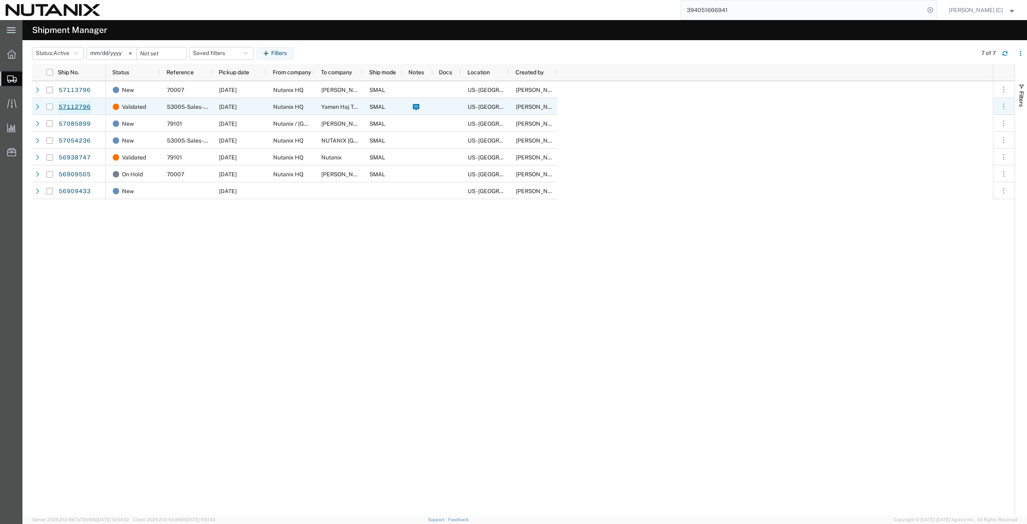
click at [83, 106] on link "57112796" at bounding box center [74, 107] width 33 height 13
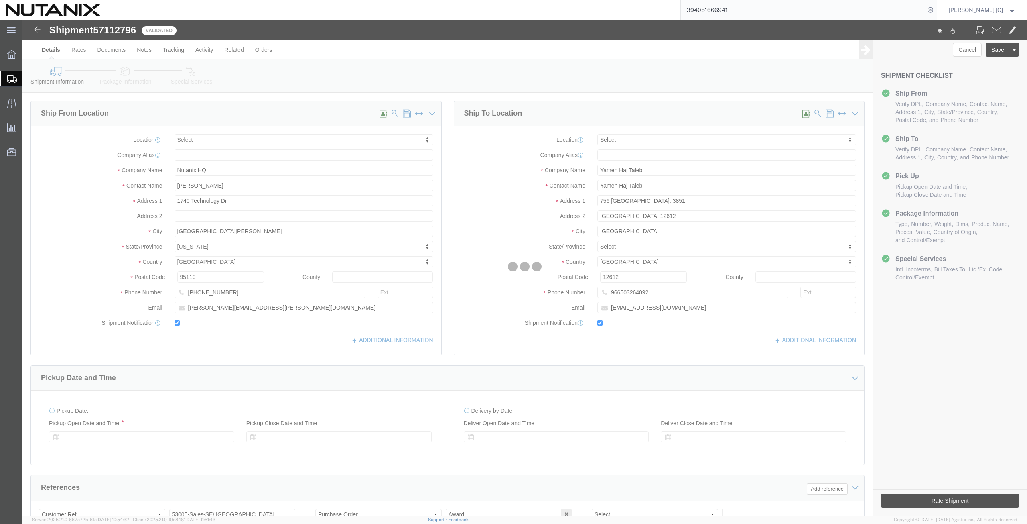
select select
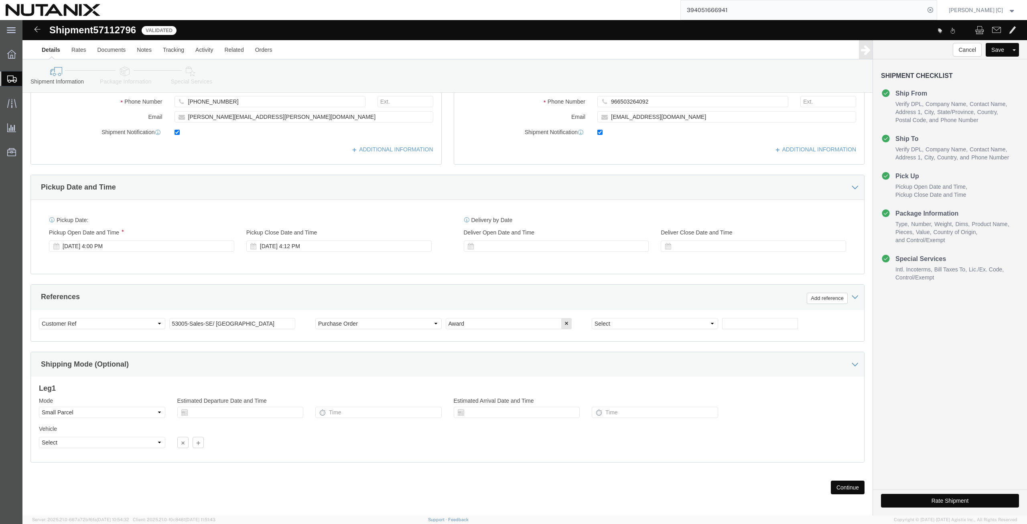
scroll to position [194, 0]
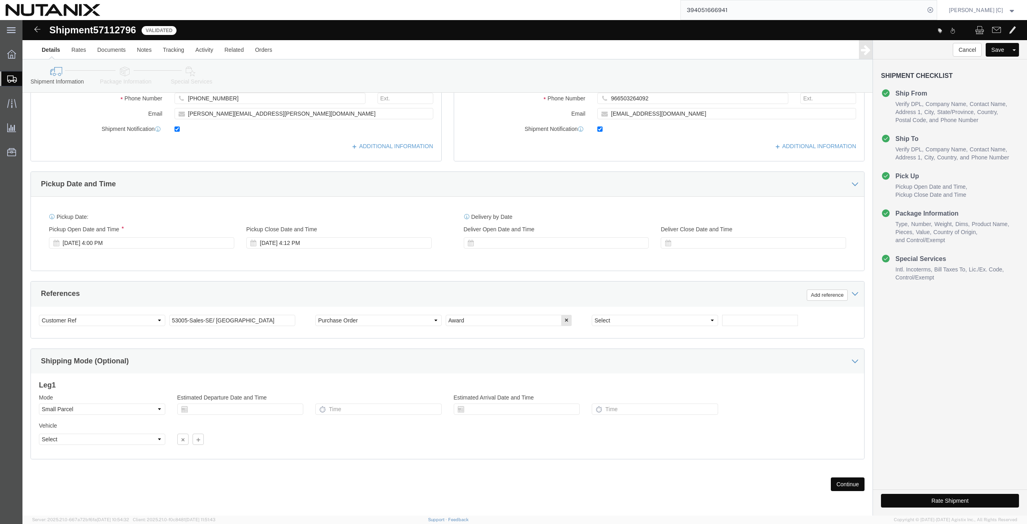
click button "Continue"
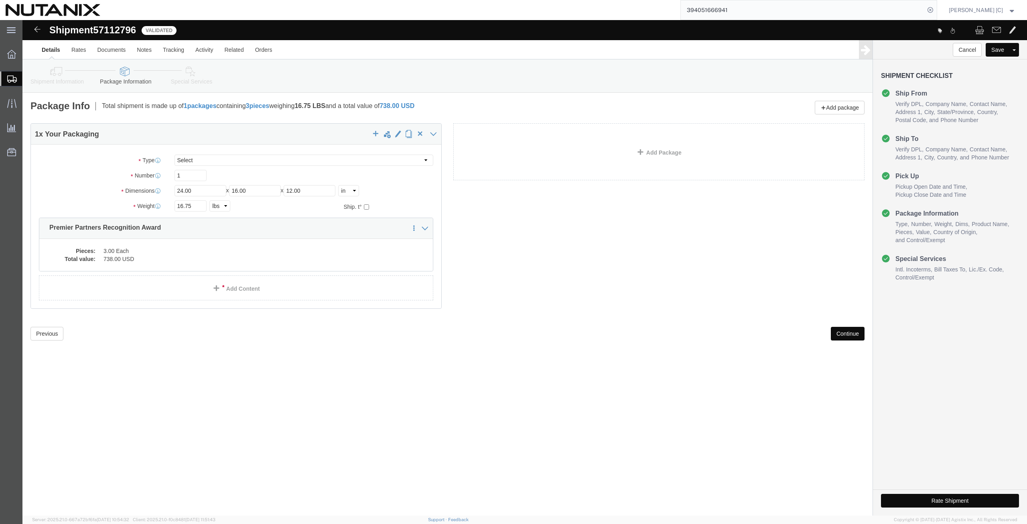
click button "Continue"
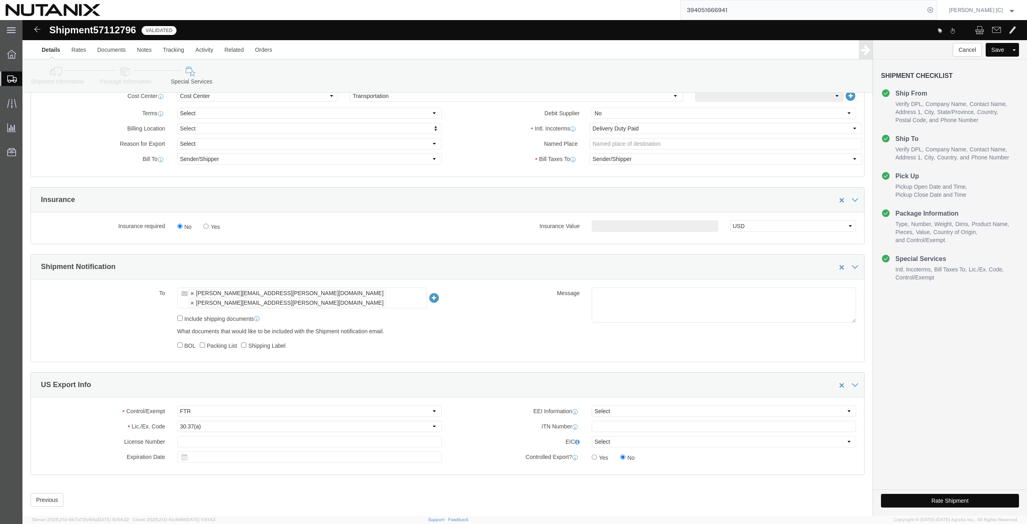
scroll to position [392, 0]
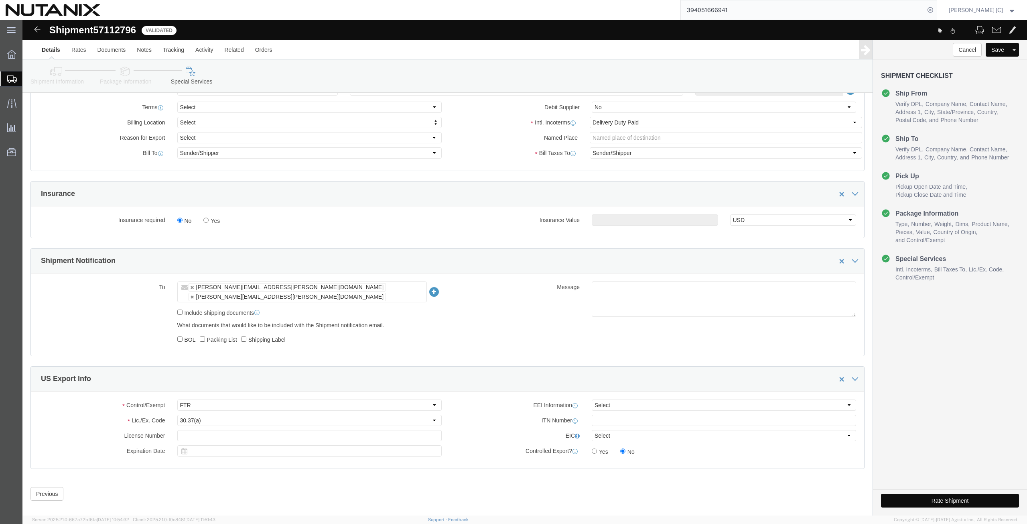
drag, startPoint x: 900, startPoint y: 483, endPoint x: 922, endPoint y: 503, distance: 29.8
click button "Rate Shipment"
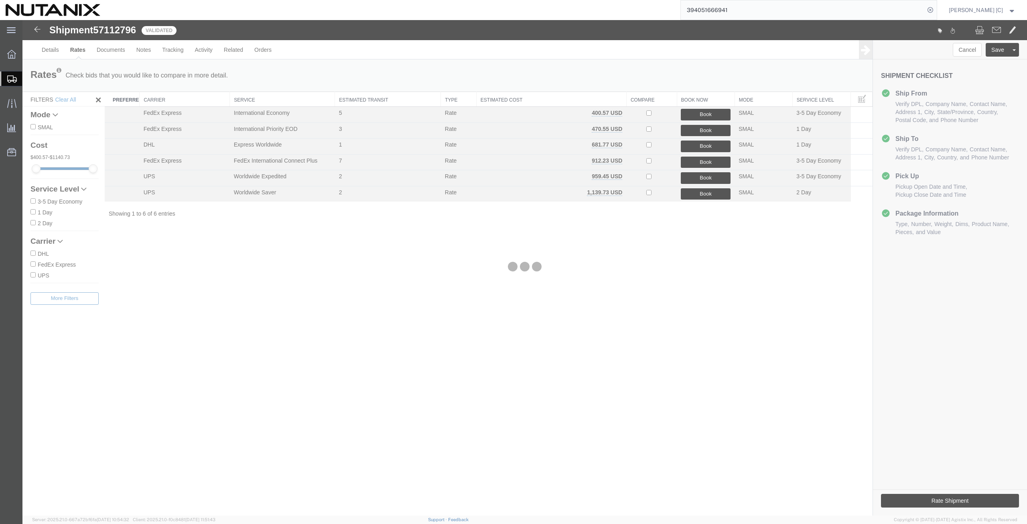
scroll to position [0, 0]
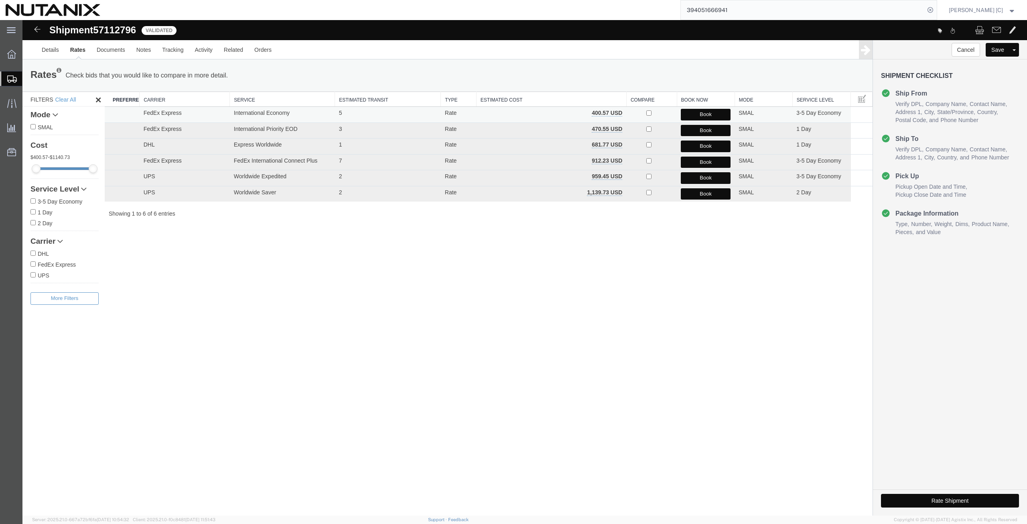
click at [696, 115] on button "Book" at bounding box center [706, 115] width 50 height 12
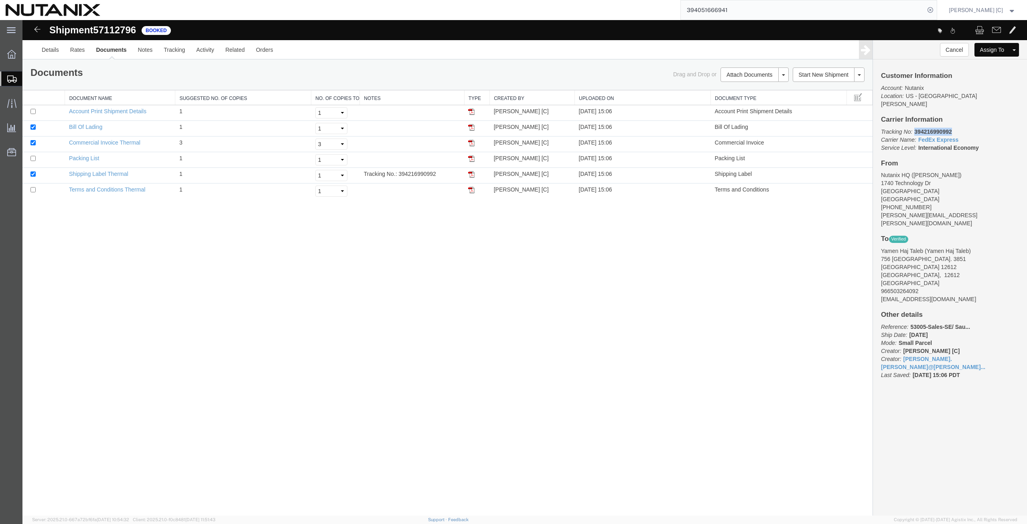
drag, startPoint x: 941, startPoint y: 124, endPoint x: 915, endPoint y: 122, distance: 26.6
click at [915, 128] on b "394216990992" at bounding box center [933, 131] width 37 height 6
click at [472, 175] on img at bounding box center [471, 174] width 6 height 6
click at [957, 128] on p "Tracking No: 394216990992 Carrier Name: FedEx Express FedEx Express Service Lev…" at bounding box center [950, 140] width 138 height 24
drag, startPoint x: 955, startPoint y: 122, endPoint x: 916, endPoint y: 124, distance: 39.4
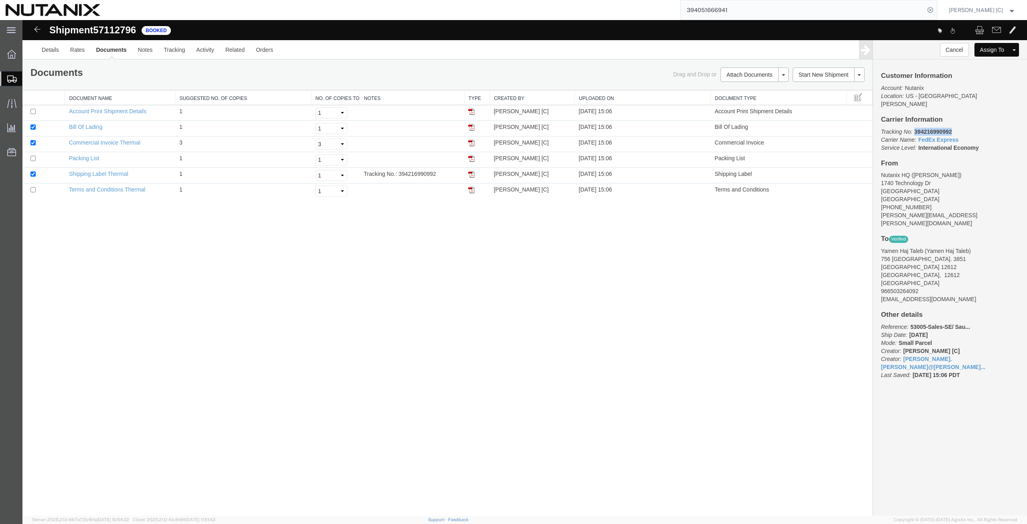
click at [916, 128] on p "Tracking No: 394216990992 Carrier Name: FedEx Express FedEx Express Service Lev…" at bounding box center [950, 140] width 138 height 24
copy b "394216990992"
click at [955, 128] on p "Tracking No: 394216990992 Carrier Name: FedEx Express FedEx Express Service Lev…" at bounding box center [950, 140] width 138 height 24
drag, startPoint x: 955, startPoint y: 124, endPoint x: 913, endPoint y: 123, distance: 42.6
click at [913, 128] on p "Tracking No: 394216990992 Carrier Name: FedEx Express FedEx Express Service Lev…" at bounding box center [950, 140] width 138 height 24
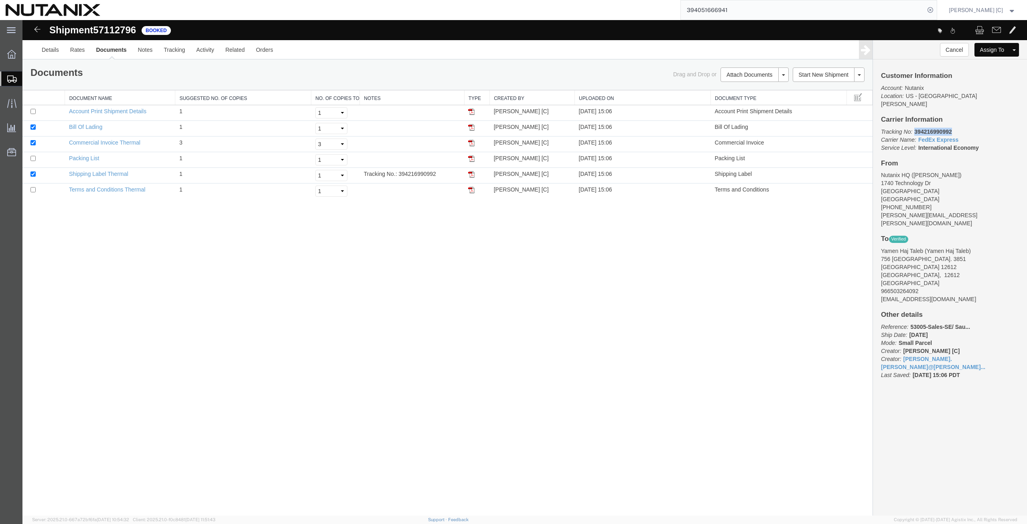
copy b "394216990992"
